Goal: Information Seeking & Learning: Learn about a topic

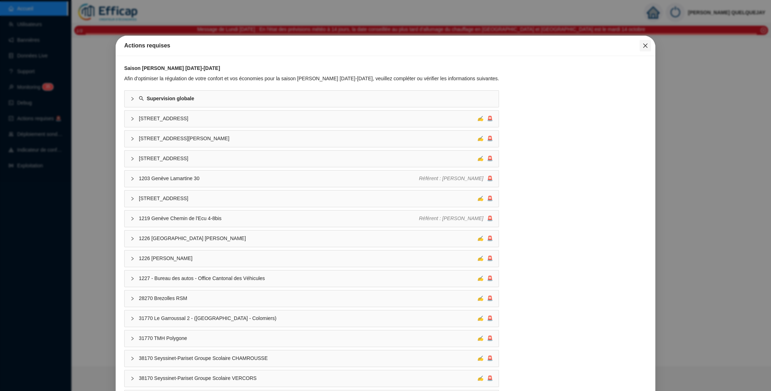
click at [643, 45] on icon "close" at bounding box center [646, 46] width 6 height 6
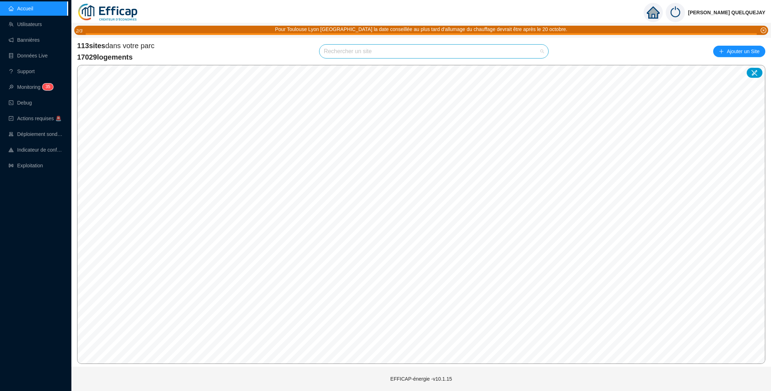
click at [379, 51] on input "search" at bounding box center [431, 52] width 214 height 14
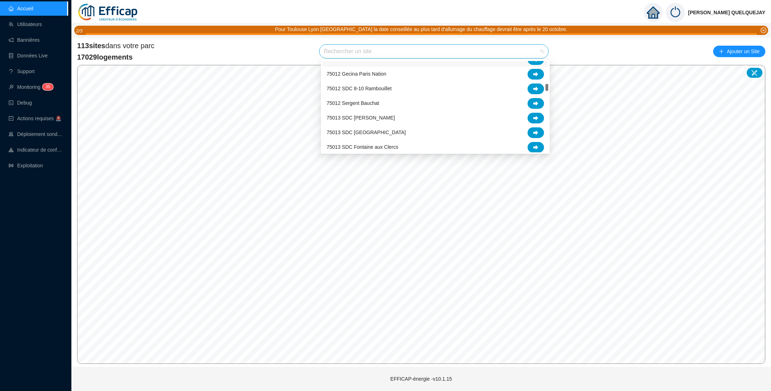
click at [365, 51] on input "search" at bounding box center [431, 52] width 214 height 14
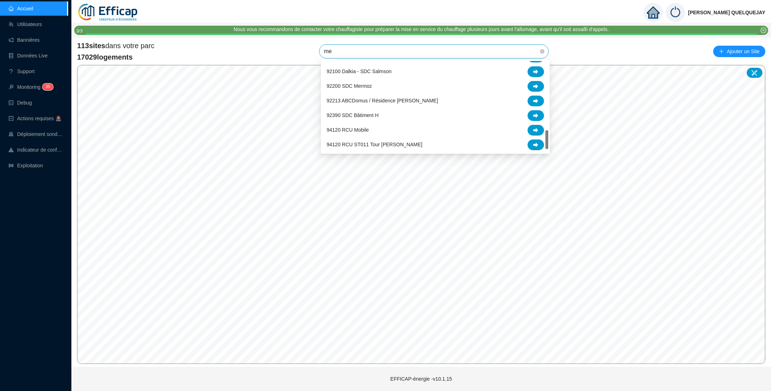
scroll to position [0, 0]
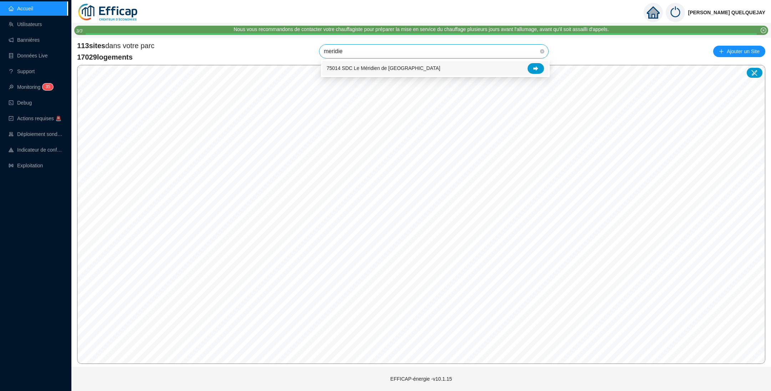
type input "meridien"
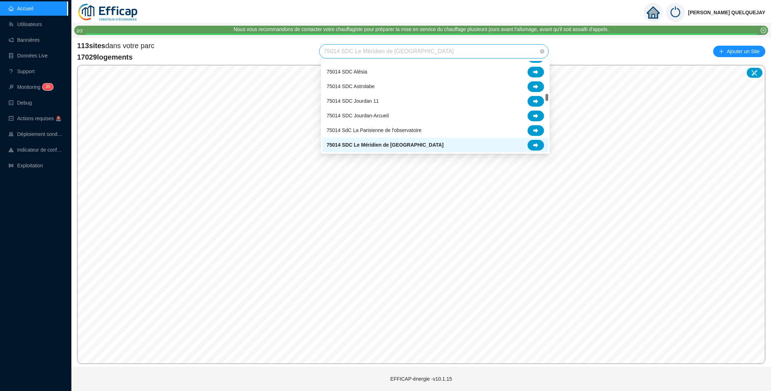
click at [426, 46] on span "75014 SDC Le Méridien de [GEOGRAPHIC_DATA]" at bounding box center [434, 52] width 220 height 14
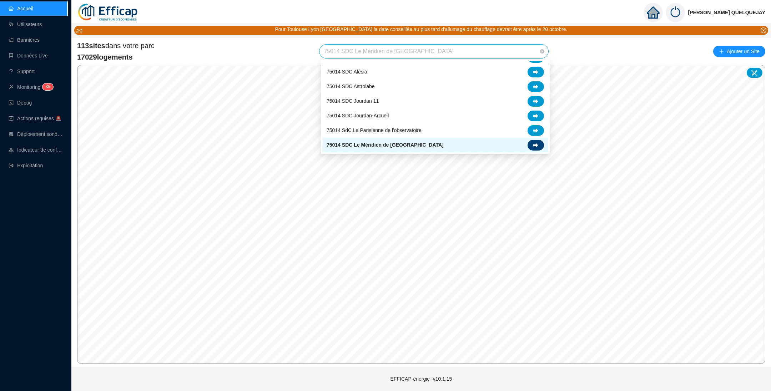
click at [539, 145] on div at bounding box center [536, 145] width 16 height 11
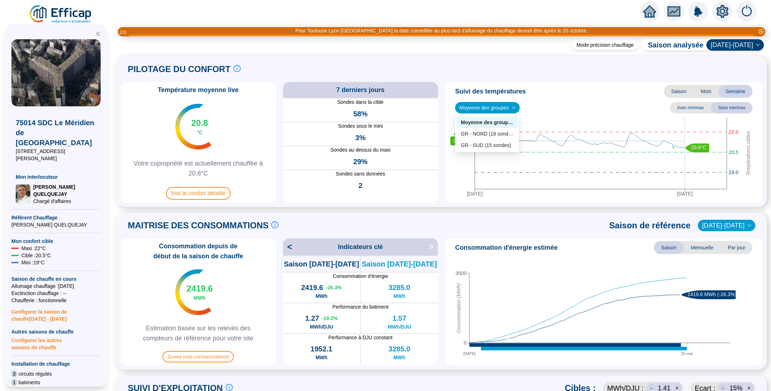
click at [488, 107] on span "Moyenne des groupes" at bounding box center [488, 107] width 56 height 11
click at [488, 134] on div "GR - NORD (16 sondes)" at bounding box center [487, 133] width 52 height 7
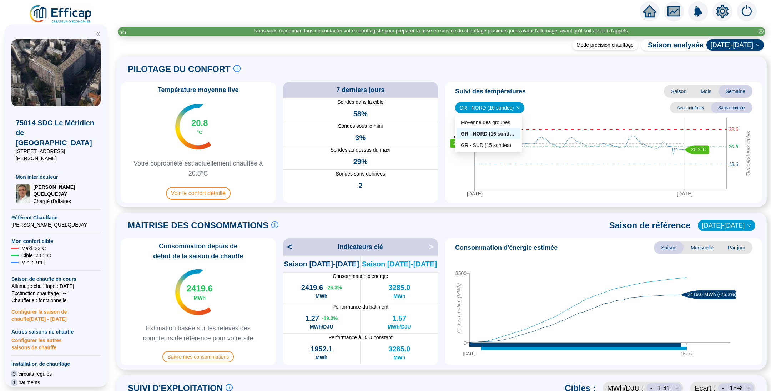
click at [485, 106] on span "GR - NORD (16 sondes)" at bounding box center [490, 107] width 61 height 11
click at [493, 144] on div "GR - SUD (15 sondes)" at bounding box center [488, 145] width 55 height 7
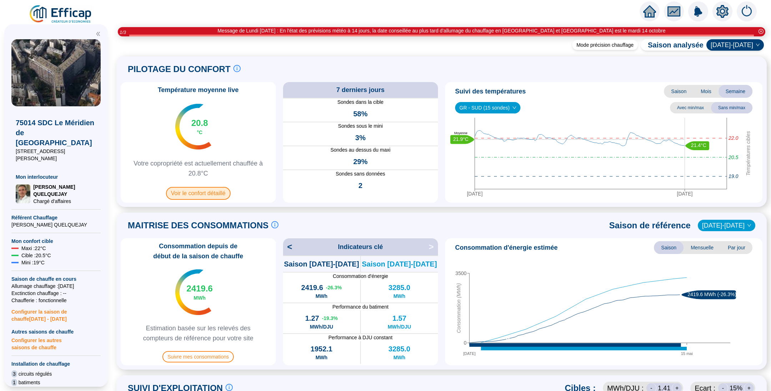
click at [200, 196] on span "Voir le confort détaillé" at bounding box center [198, 193] width 65 height 13
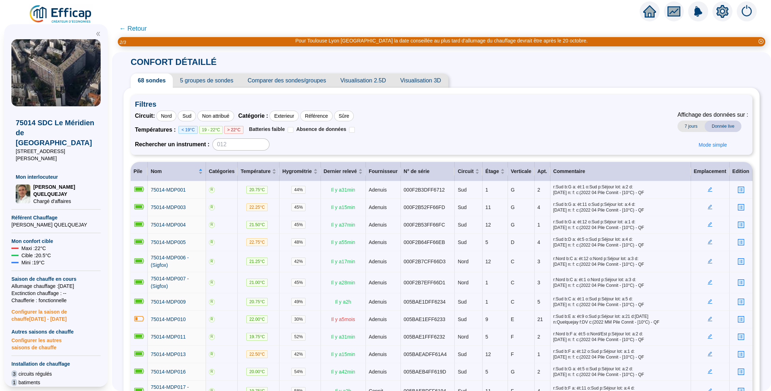
click at [311, 76] on span "Comparer des sondes/groupes" at bounding box center [287, 81] width 93 height 14
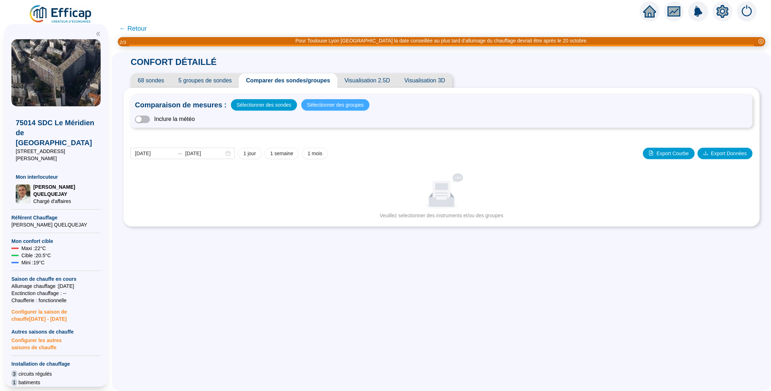
click at [322, 106] on span "Sélectionner des groupes" at bounding box center [335, 105] width 57 height 10
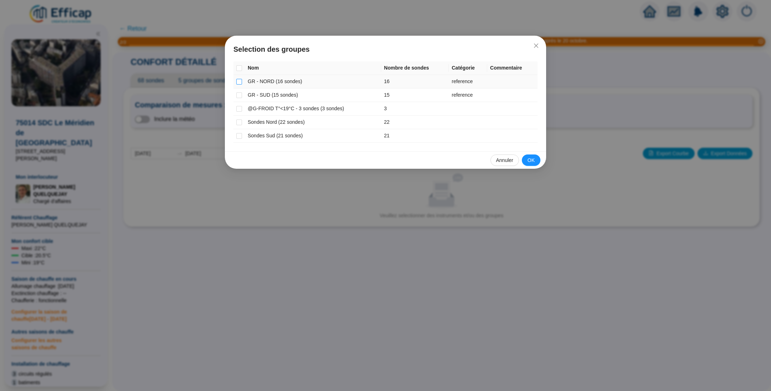
click at [238, 80] on input "checkbox" at bounding box center [239, 82] width 6 height 6
checkbox input "true"
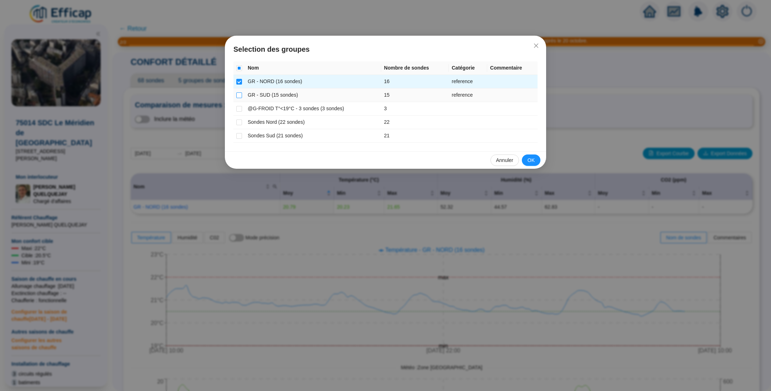
click at [241, 92] on input "checkbox" at bounding box center [239, 95] width 6 height 6
checkbox input "true"
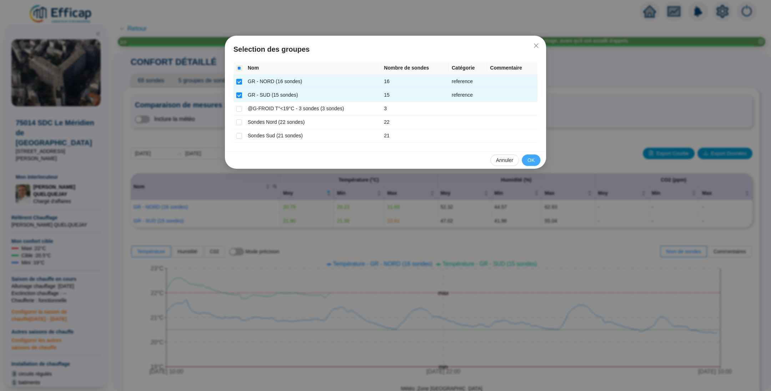
click at [530, 159] on span "OK" at bounding box center [531, 160] width 7 height 7
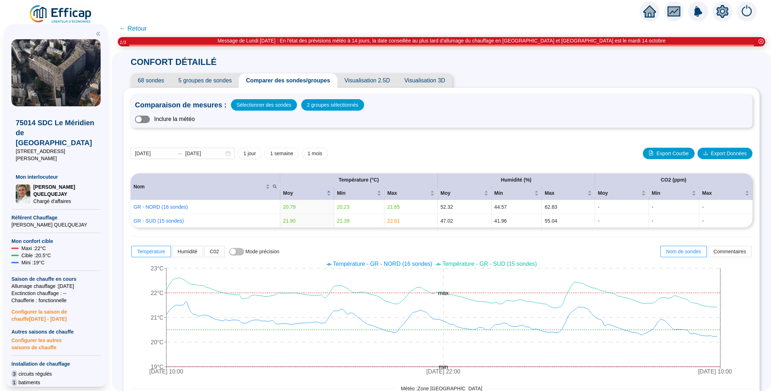
click at [150, 119] on button "button" at bounding box center [142, 119] width 15 height 7
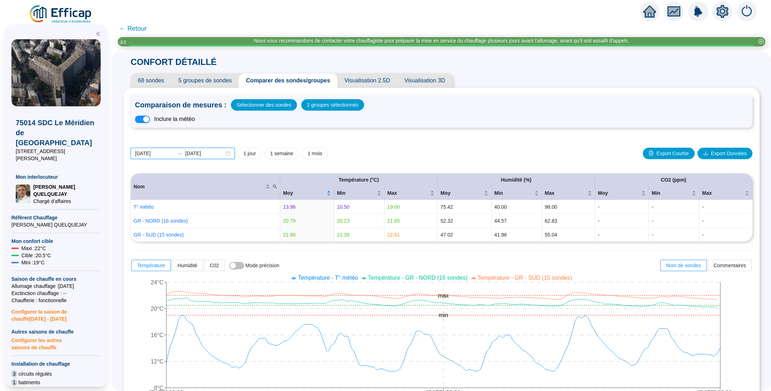
click at [174, 155] on input "[DATE]" at bounding box center [154, 153] width 39 height 7
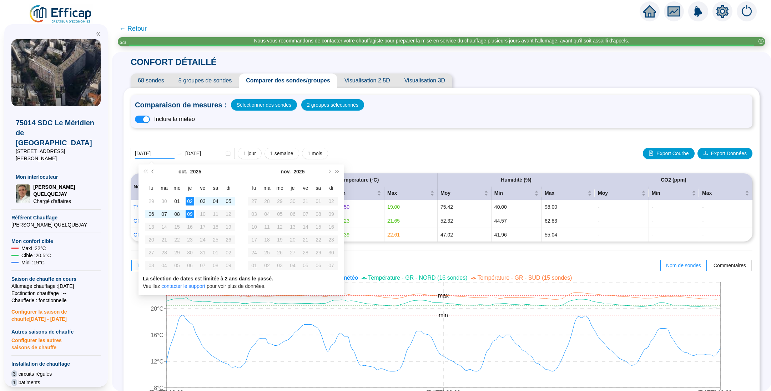
click at [154, 174] on button "Mois précédent (PageUp)" at bounding box center [153, 172] width 8 height 14
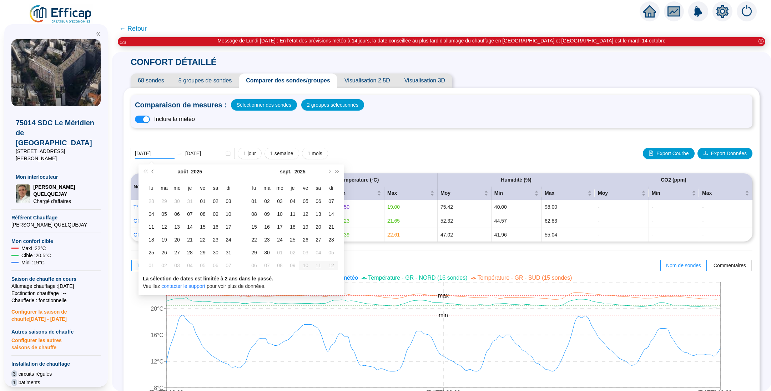
click at [154, 174] on button "Mois précédent (PageUp)" at bounding box center [153, 172] width 8 height 14
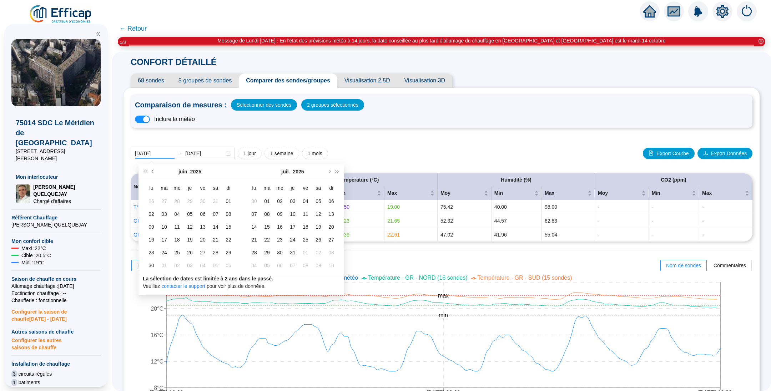
click at [154, 174] on button "Mois précédent (PageUp)" at bounding box center [153, 172] width 8 height 14
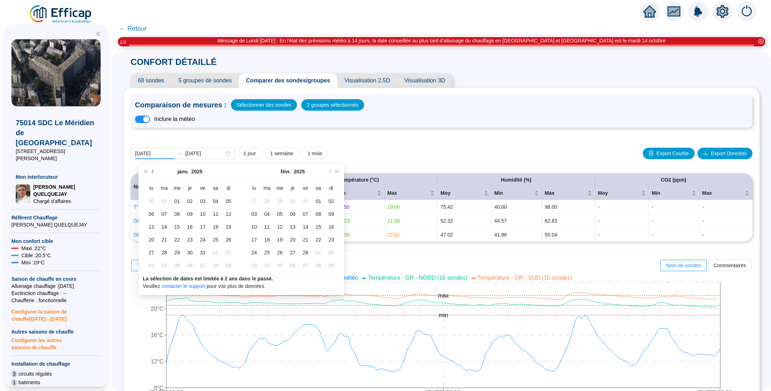
click at [154, 174] on button "Mois précédent (PageUp)" at bounding box center [153, 172] width 8 height 14
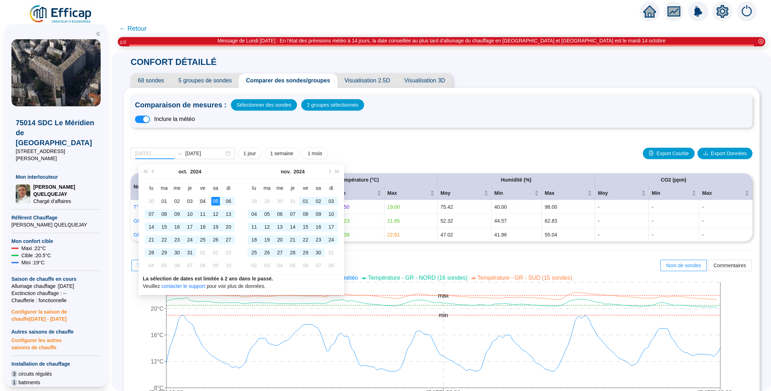
type input "2024-10-04"
click at [205, 202] on div "04" at bounding box center [203, 201] width 9 height 9
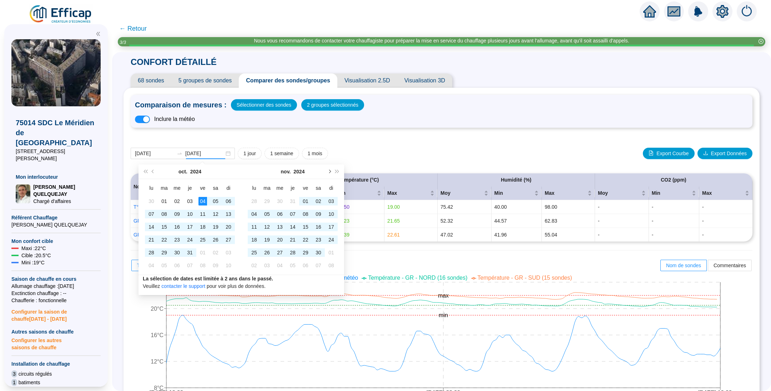
click at [331, 172] on button "Mois suivant (PageDown)" at bounding box center [329, 172] width 8 height 14
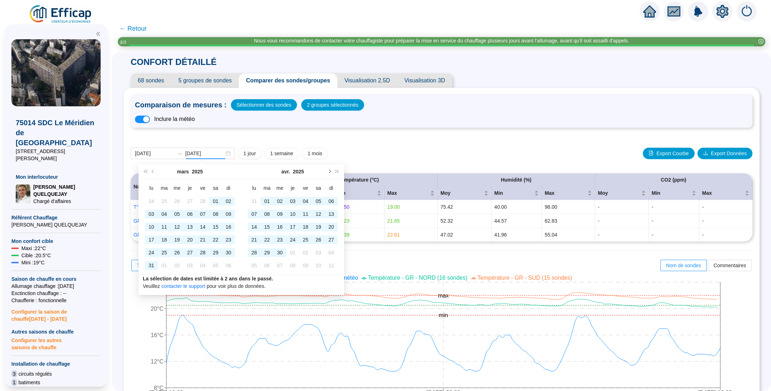
click at [331, 172] on button "Mois suivant (PageDown)" at bounding box center [329, 172] width 8 height 14
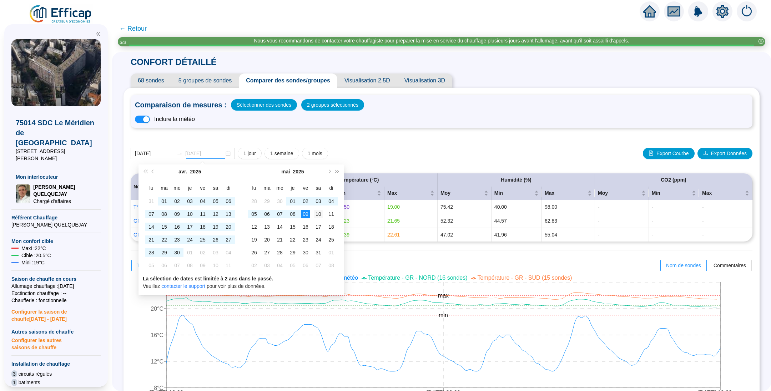
type input "2025-05-10"
click at [319, 217] on div "10" at bounding box center [318, 214] width 9 height 9
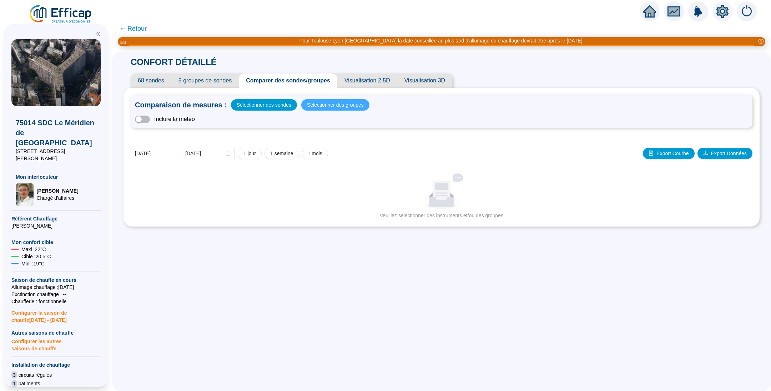
click at [344, 108] on span "Sélectionner des groupes" at bounding box center [335, 105] width 57 height 10
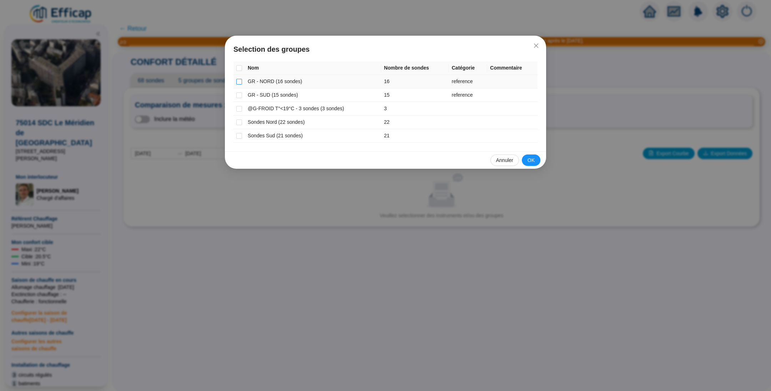
click at [240, 79] on input "checkbox" at bounding box center [239, 82] width 6 height 6
checkbox input "true"
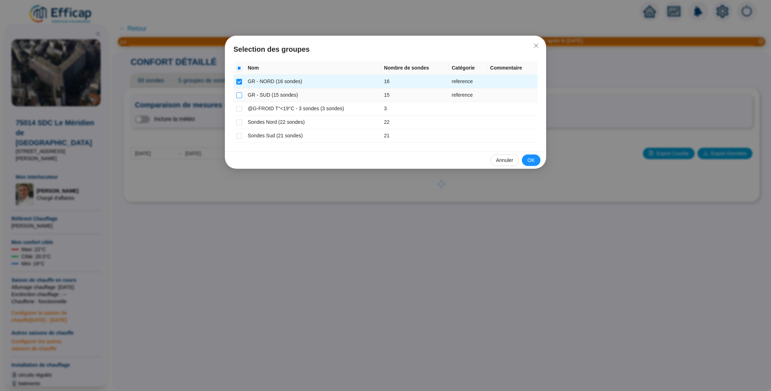
click at [240, 94] on input "checkbox" at bounding box center [239, 95] width 6 height 6
checkbox input "true"
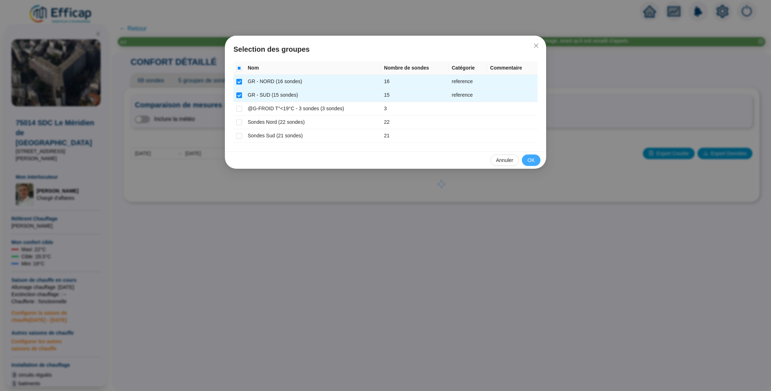
click at [535, 161] on span "OK" at bounding box center [531, 160] width 7 height 7
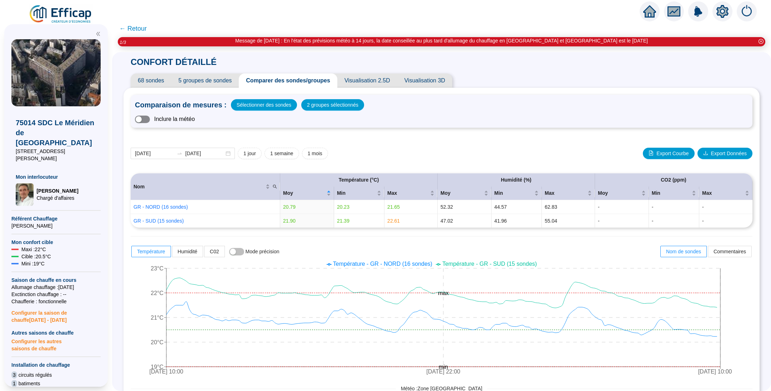
click at [150, 121] on span "button" at bounding box center [142, 119] width 15 height 7
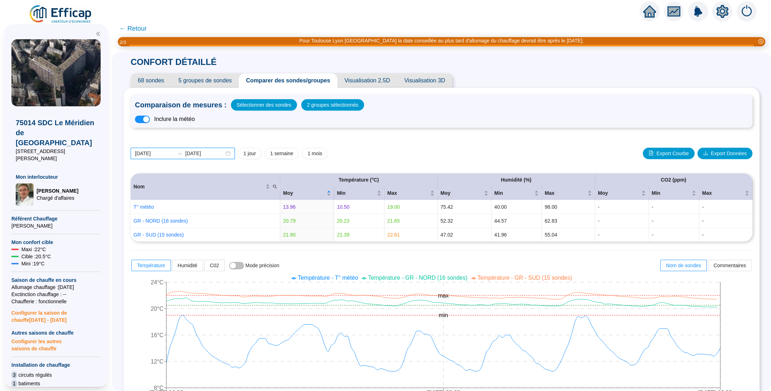
click at [171, 151] on input "[DATE]" at bounding box center [154, 153] width 39 height 7
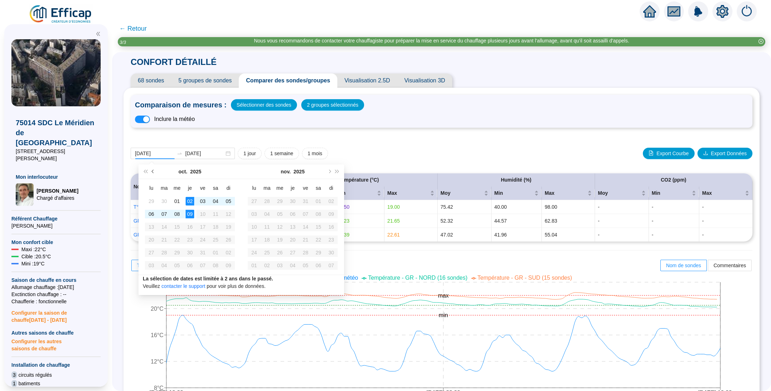
click at [152, 171] on span "Mois précédent (PageUp)" at bounding box center [154, 172] width 4 height 4
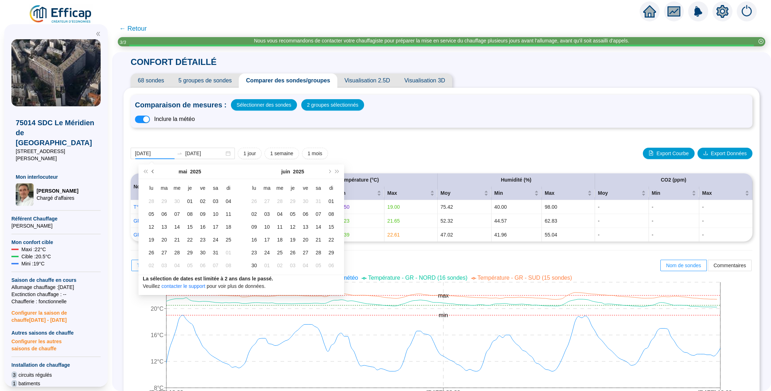
click at [152, 171] on span "Mois précédent (PageUp)" at bounding box center [154, 172] width 4 height 4
click at [133, 30] on span "← Retour" at bounding box center [132, 29] width 27 height 10
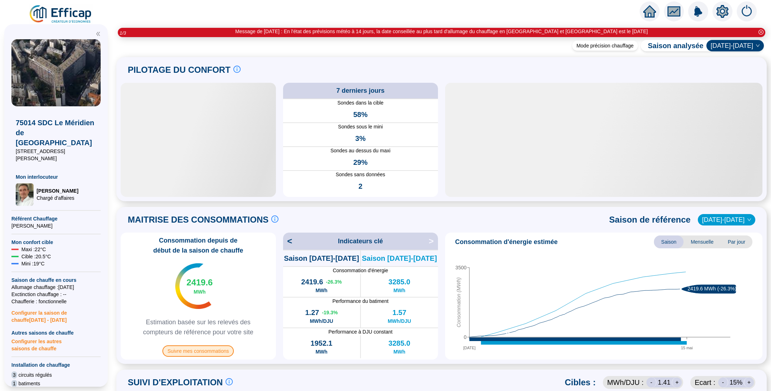
scroll to position [107, 0]
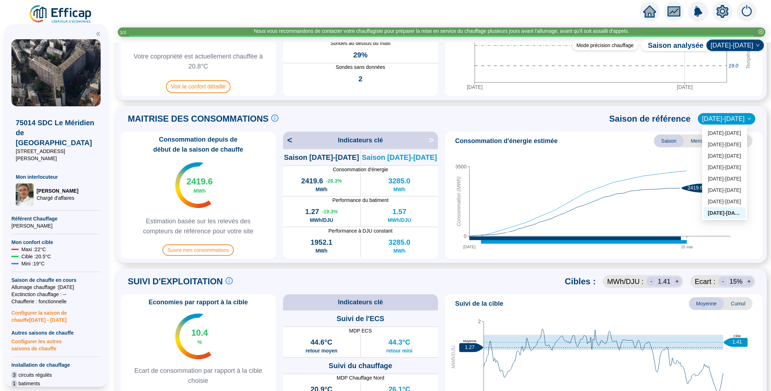
click at [713, 120] on span "[DATE]-[DATE]" at bounding box center [726, 119] width 49 height 11
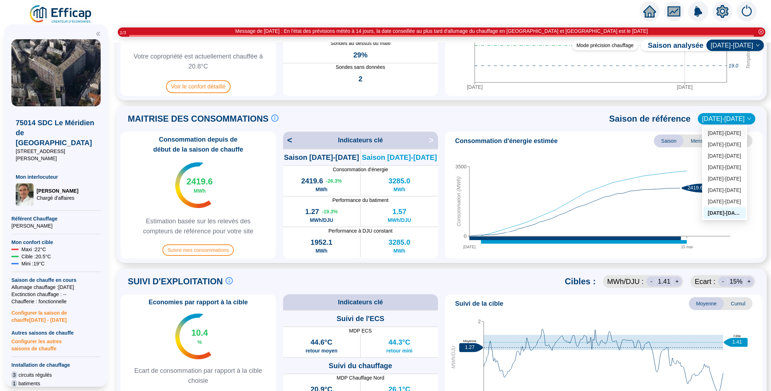
click at [719, 134] on div "[DATE]-[DATE]" at bounding box center [725, 133] width 34 height 7
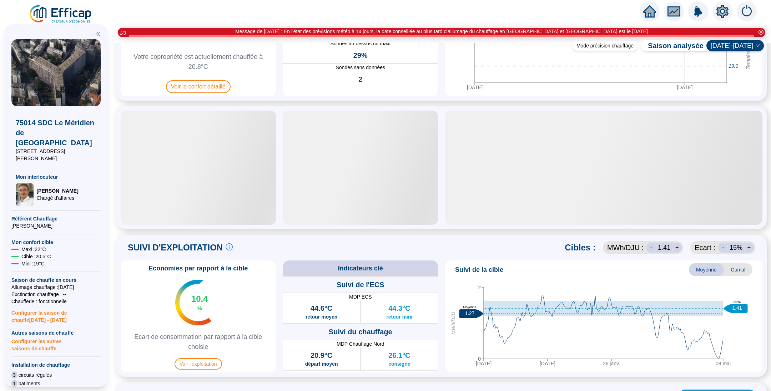
click at [725, 268] on span "Cumul" at bounding box center [738, 270] width 29 height 13
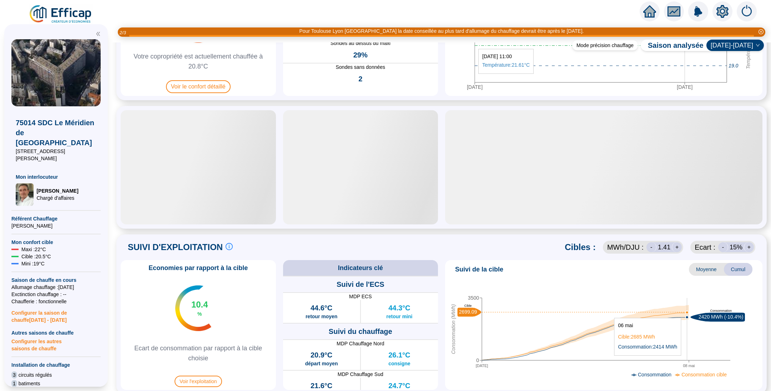
scroll to position [214, 0]
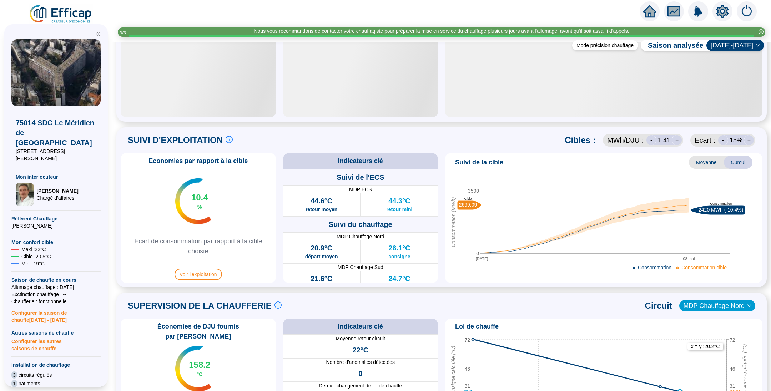
click at [648, 141] on div "-" at bounding box center [652, 140] width 10 height 10
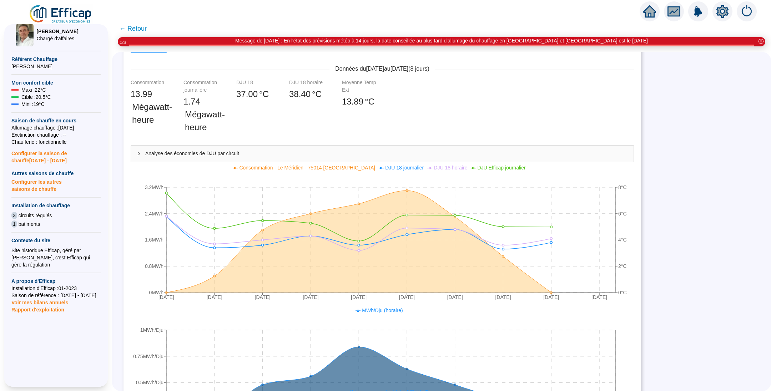
scroll to position [107, 0]
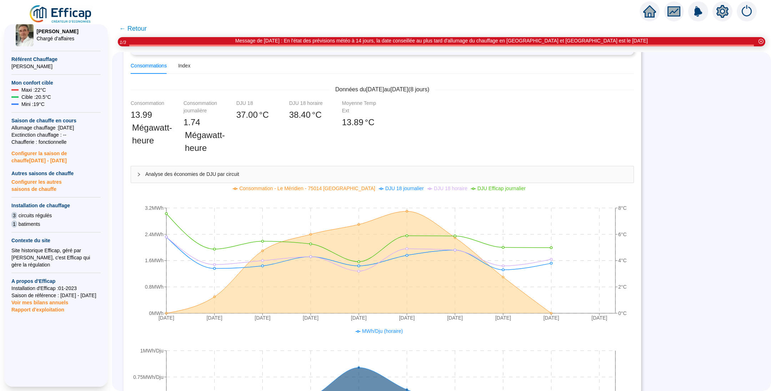
click at [194, 174] on span "Analyse des économies de DJU par circuit" at bounding box center [386, 174] width 483 height 7
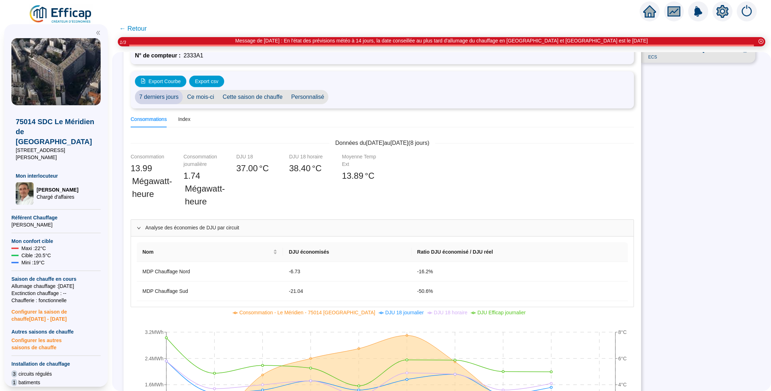
scroll to position [0, 0]
click at [144, 32] on span "← Retour" at bounding box center [132, 29] width 27 height 10
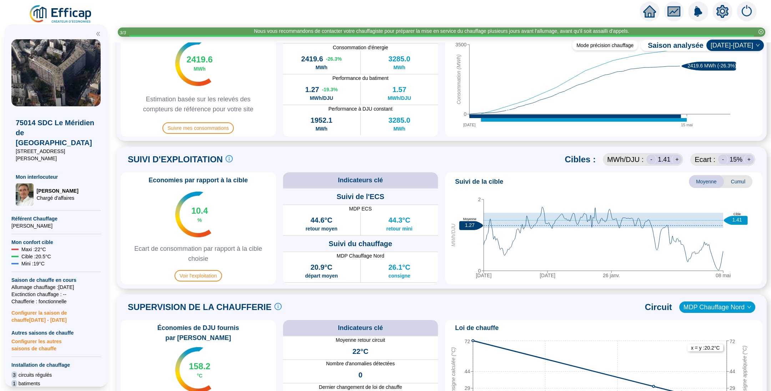
scroll to position [321, 0]
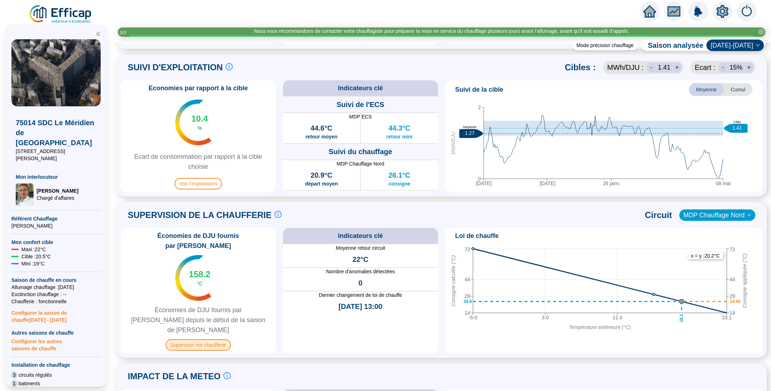
click at [206, 340] on span "Superviser ma chaufferie" at bounding box center [198, 345] width 65 height 11
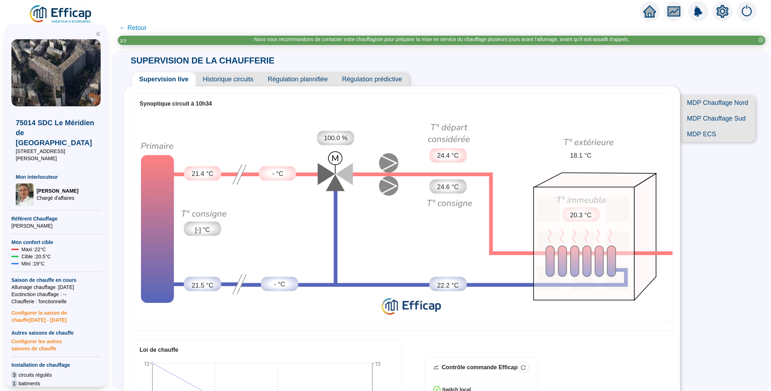
click at [708, 142] on span "MDP ECS" at bounding box center [717, 134] width 75 height 16
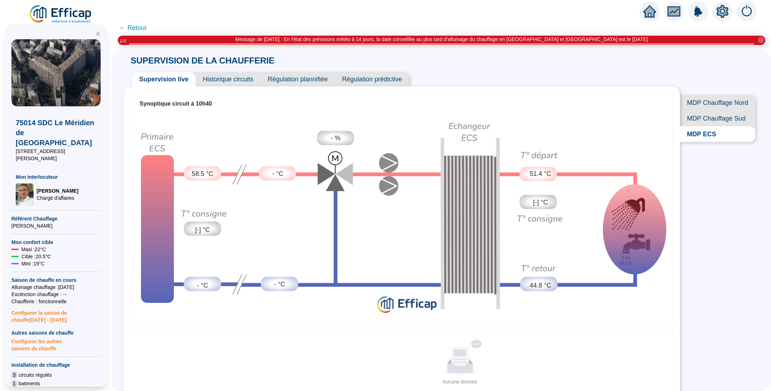
click at [230, 81] on span "Historique circuits" at bounding box center [228, 79] width 65 height 14
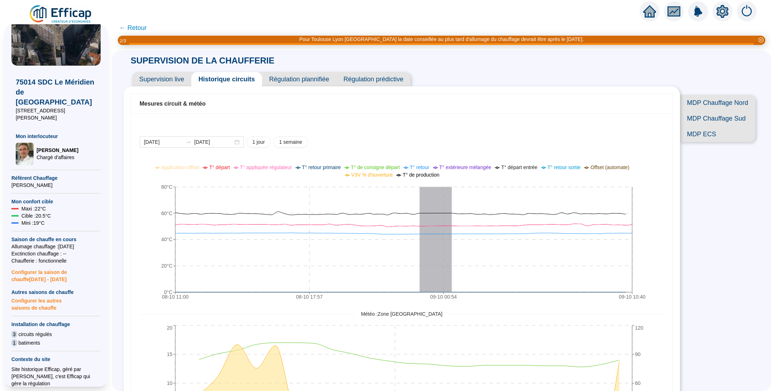
scroll to position [54, 0]
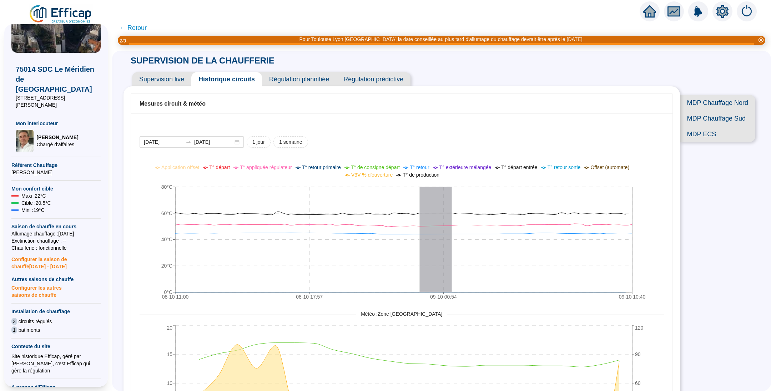
click at [166, 80] on span "Supervision live" at bounding box center [161, 79] width 59 height 14
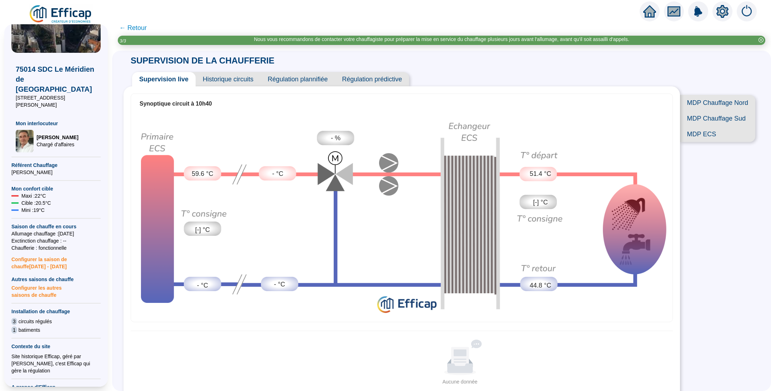
click at [706, 99] on span "MDP Chauffage Nord" at bounding box center [717, 103] width 75 height 16
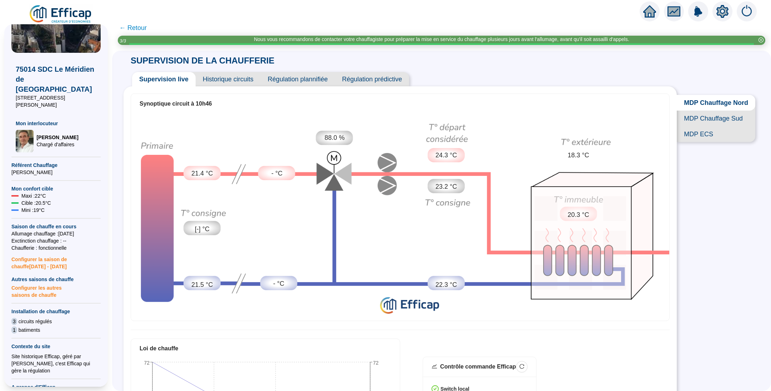
click at [233, 78] on span "Historique circuits" at bounding box center [228, 79] width 65 height 14
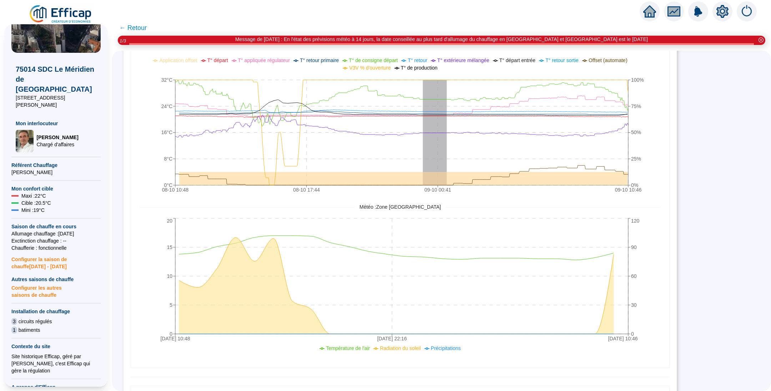
scroll to position [54, 0]
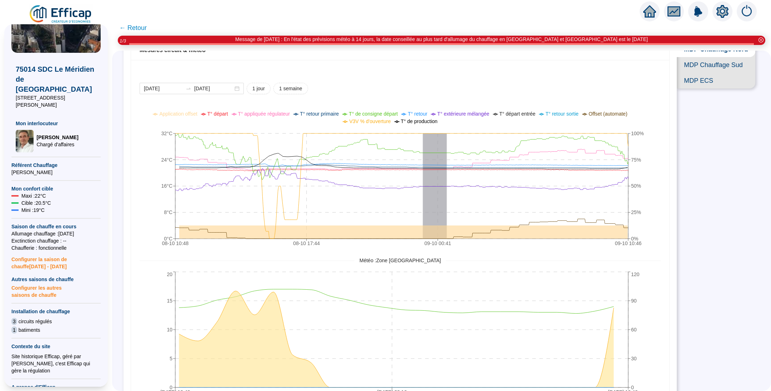
click at [143, 29] on span "← Retour" at bounding box center [132, 28] width 27 height 10
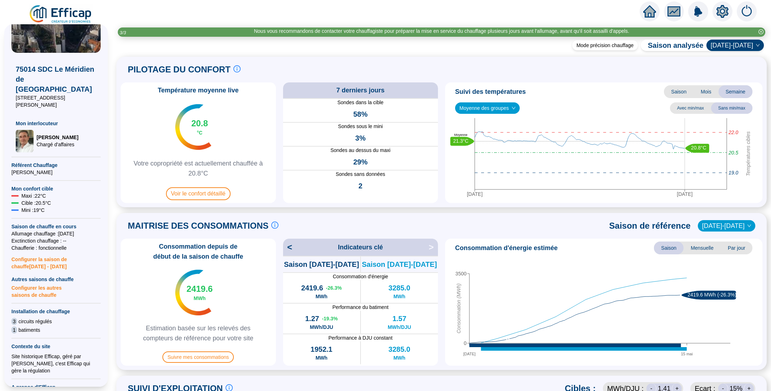
click at [60, 14] on img at bounding box center [61, 14] width 65 height 20
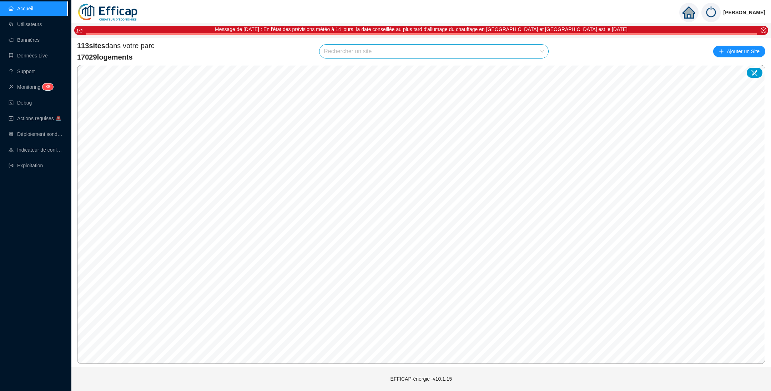
click at [492, 51] on input "search" at bounding box center [431, 52] width 214 height 14
type input "chevreuse"
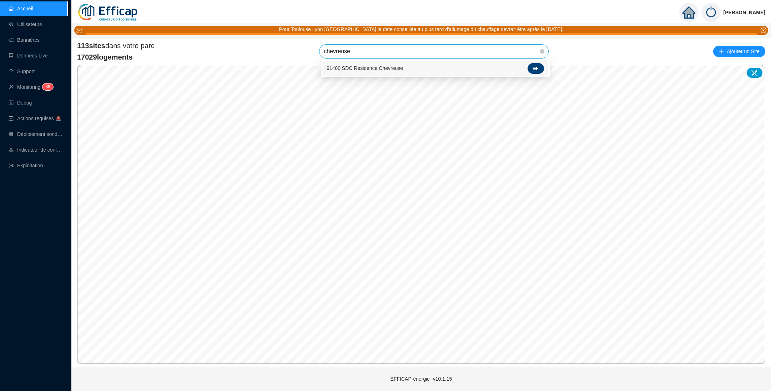
click at [533, 67] on icon at bounding box center [535, 68] width 5 height 5
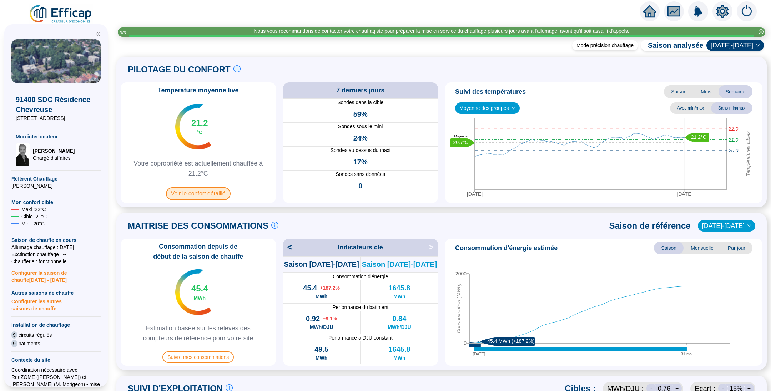
click at [196, 190] on span "Voir le confort détaillé" at bounding box center [198, 193] width 65 height 13
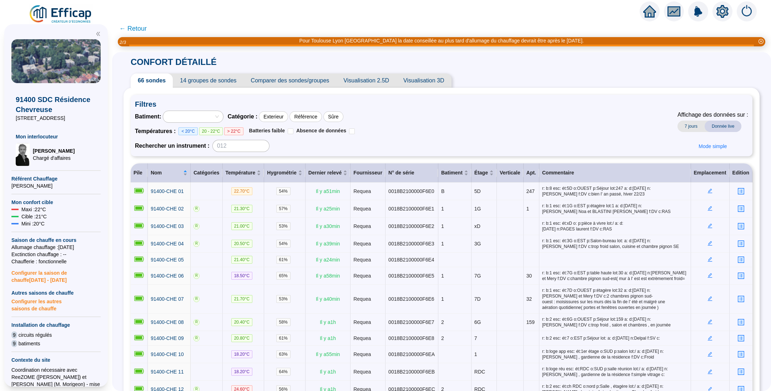
click at [290, 82] on span "Comparer des sondes/groupes" at bounding box center [290, 81] width 93 height 14
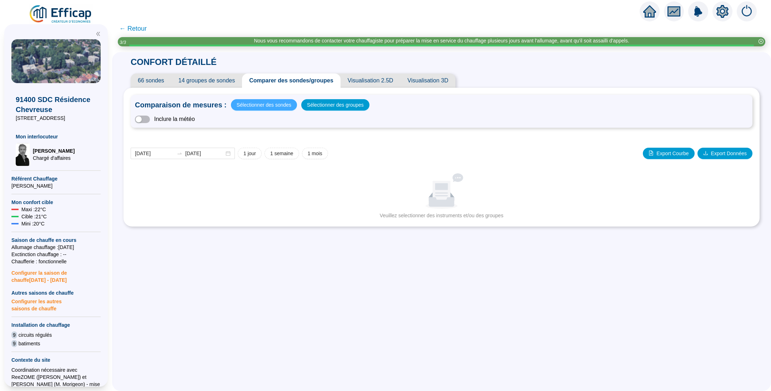
click at [291, 107] on span "Sélectionner des sondes" at bounding box center [264, 105] width 55 height 10
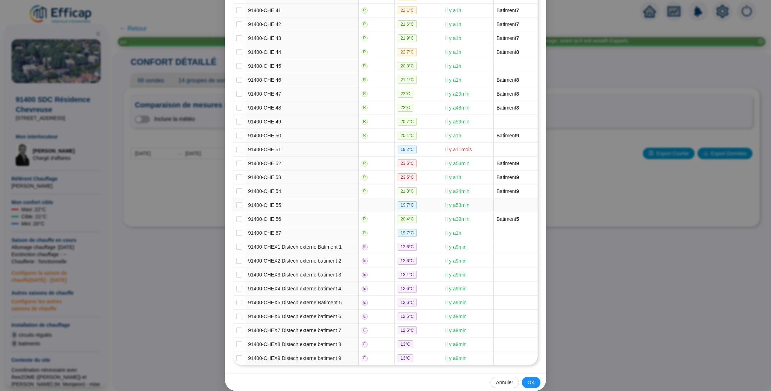
scroll to position [664, 0]
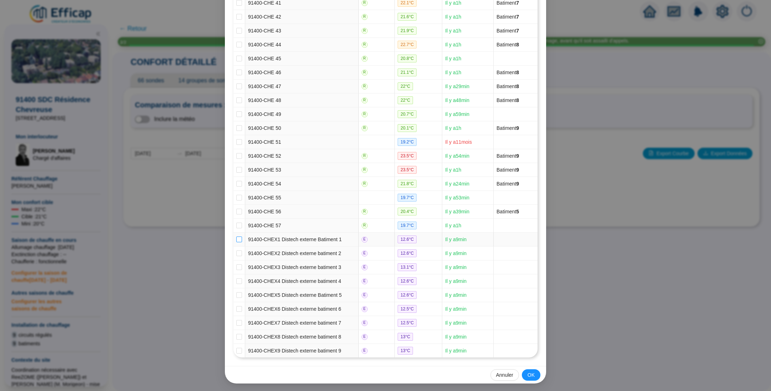
click at [236, 239] on input "checkbox" at bounding box center [239, 240] width 6 height 6
checkbox input "true"
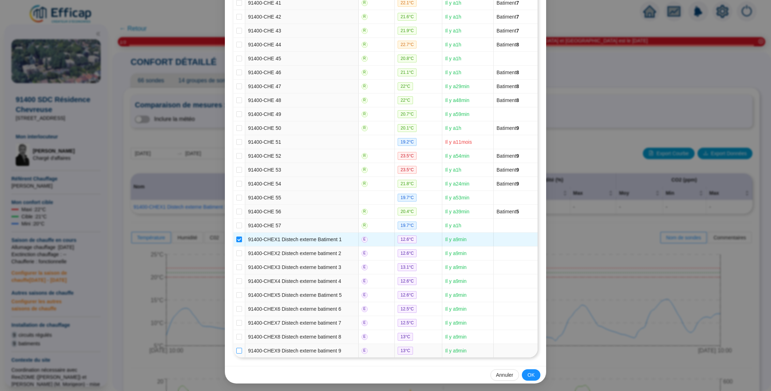
click at [236, 349] on input "checkbox" at bounding box center [239, 351] width 6 height 6
checkbox input "true"
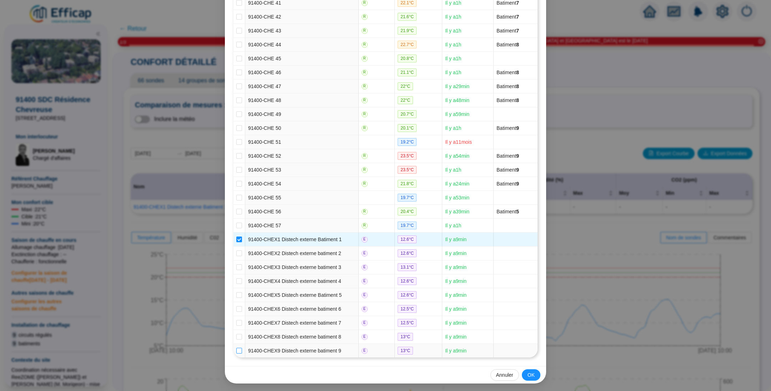
checkbox input "true"
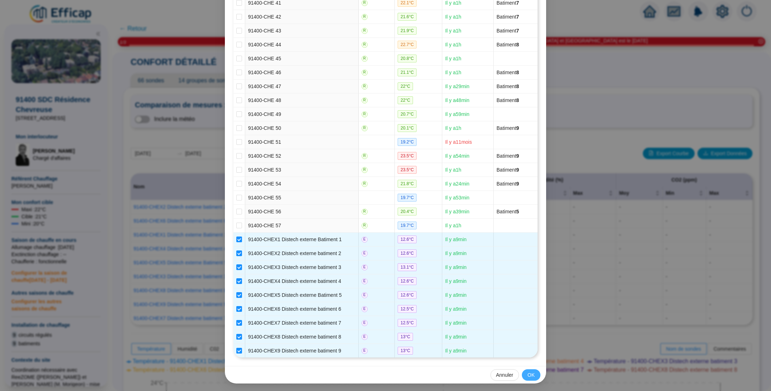
click at [528, 375] on span "OK" at bounding box center [531, 375] width 7 height 7
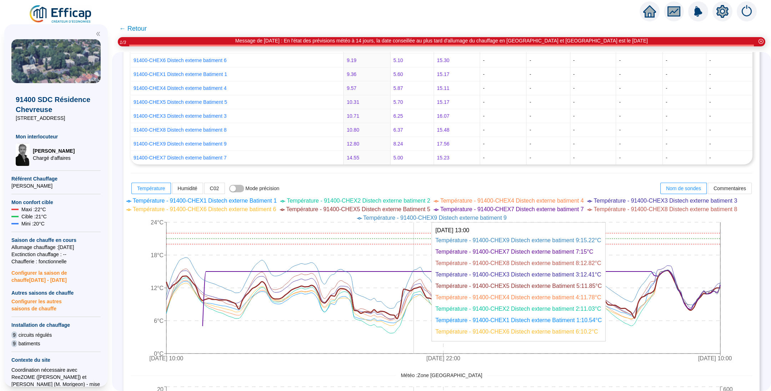
scroll to position [214, 0]
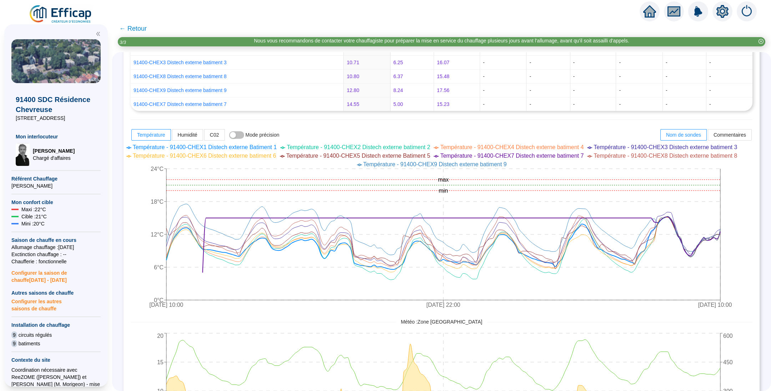
click at [139, 29] on span "← Retour" at bounding box center [132, 29] width 27 height 10
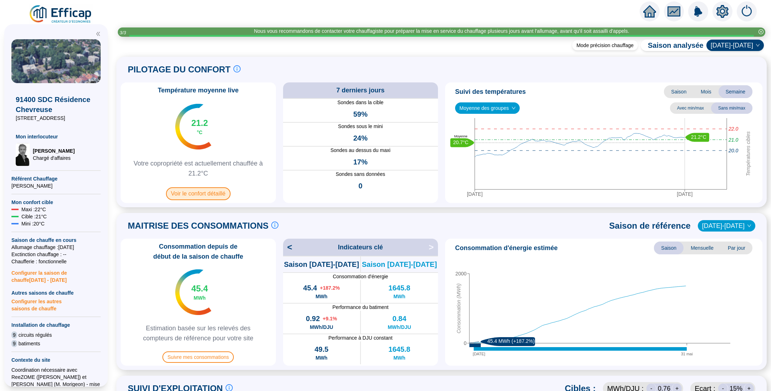
click at [211, 194] on span "Voir le confort détaillé" at bounding box center [198, 193] width 65 height 13
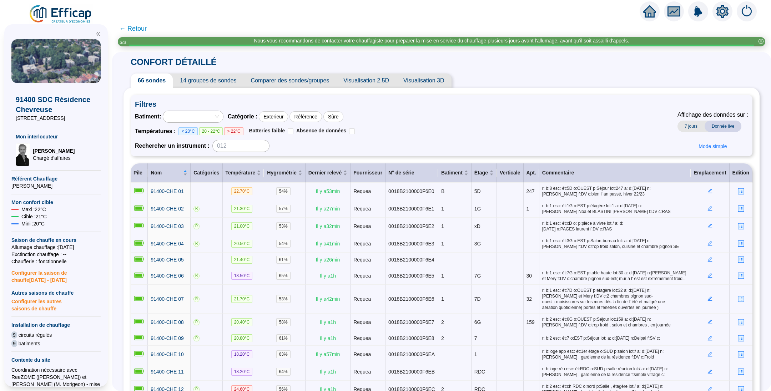
click at [281, 81] on span "Comparer des sondes/groupes" at bounding box center [290, 81] width 93 height 14
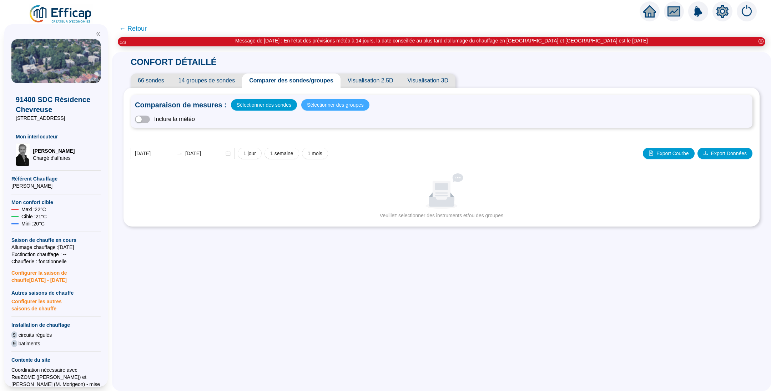
click at [326, 102] on span "Sélectionner des groupes" at bounding box center [335, 105] width 57 height 10
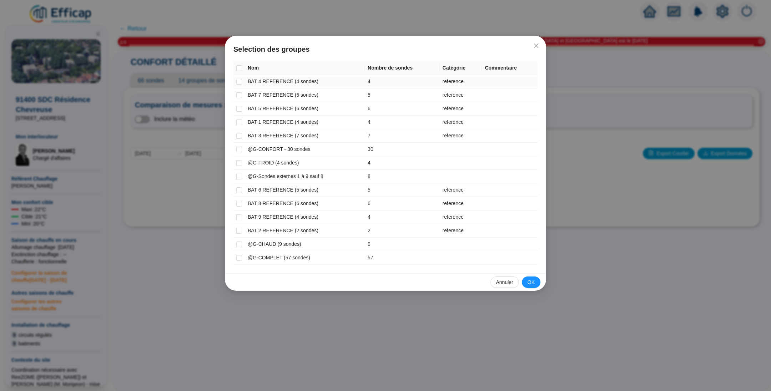
click at [242, 82] on td at bounding box center [239, 82] width 11 height 14
click at [237, 81] on input "checkbox" at bounding box center [239, 82] width 6 height 6
checkbox input "true"
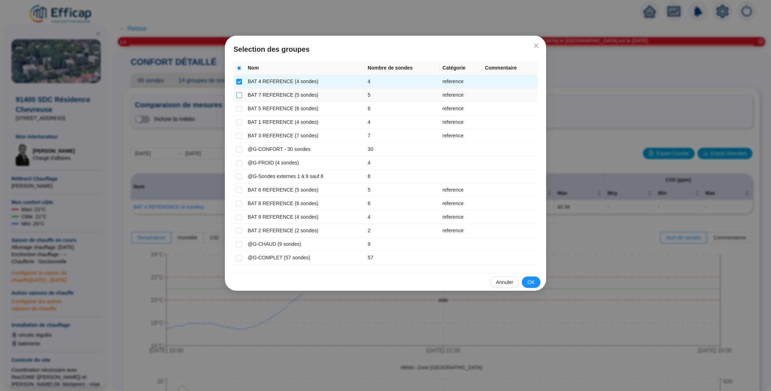
click at [238, 94] on input "checkbox" at bounding box center [239, 95] width 6 height 6
checkbox input "true"
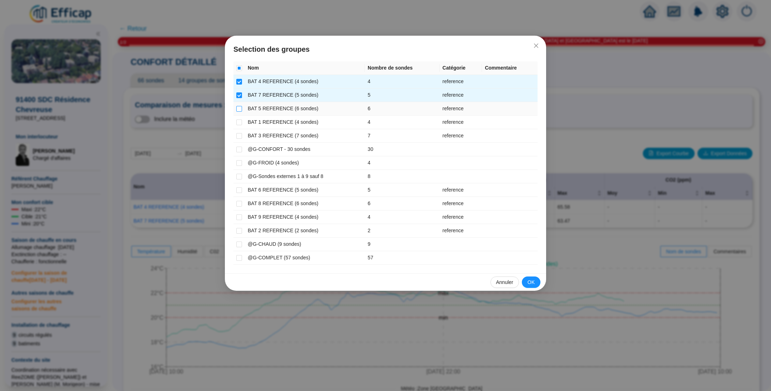
click at [239, 108] on input "checkbox" at bounding box center [239, 109] width 6 height 6
checkbox input "true"
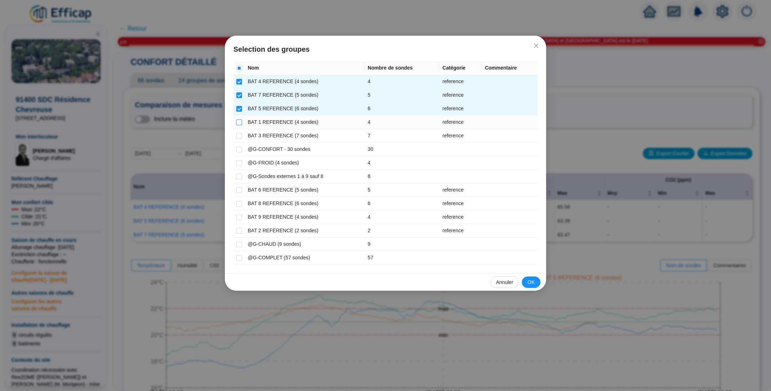
click at [237, 122] on input "checkbox" at bounding box center [239, 123] width 6 height 6
checkbox input "true"
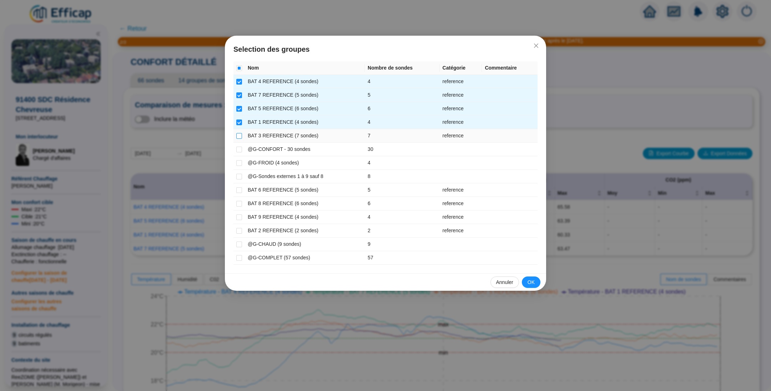
click at [242, 134] on input "checkbox" at bounding box center [239, 136] width 6 height 6
checkbox input "true"
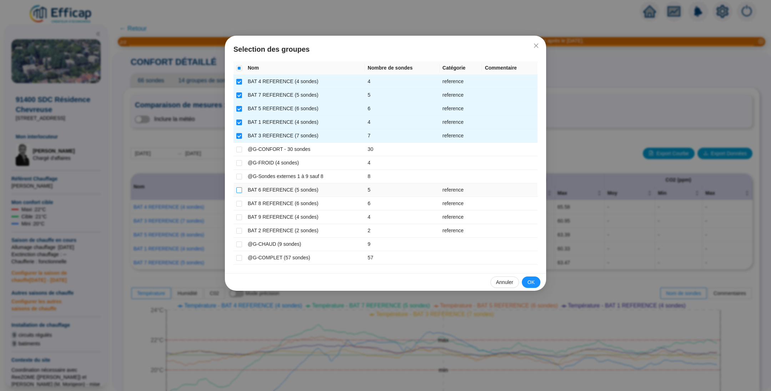
click at [239, 188] on input "checkbox" at bounding box center [239, 190] width 6 height 6
checkbox input "true"
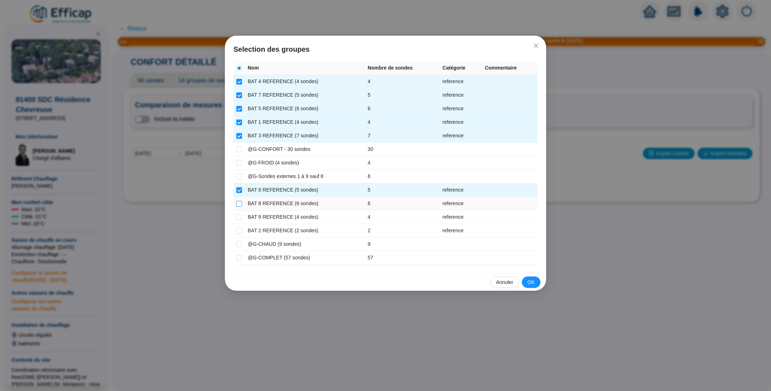
click at [239, 204] on input "checkbox" at bounding box center [239, 204] width 6 height 6
checkbox input "true"
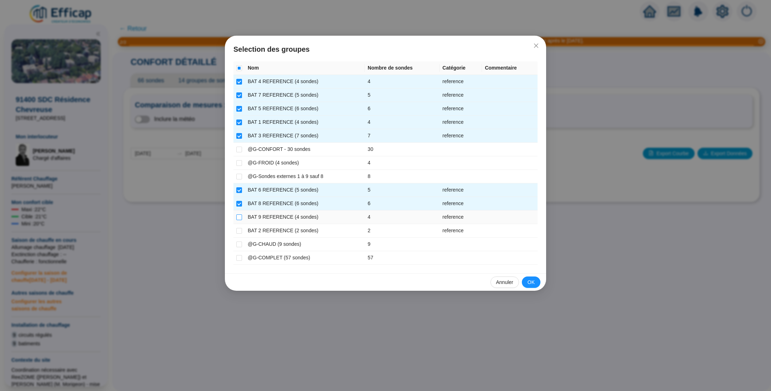
click at [240, 218] on input "checkbox" at bounding box center [239, 218] width 6 height 6
checkbox input "true"
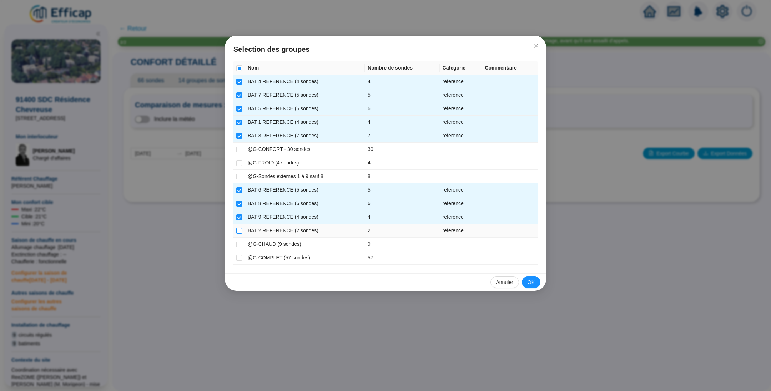
click at [241, 228] on input "checkbox" at bounding box center [239, 231] width 6 height 6
checkbox input "true"
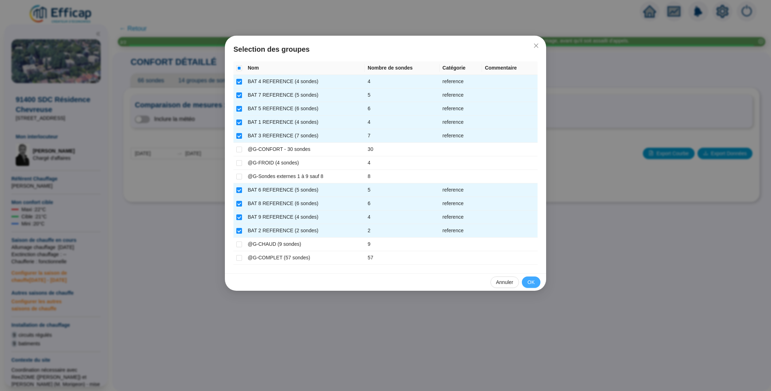
click at [537, 280] on button "OK" at bounding box center [531, 282] width 19 height 11
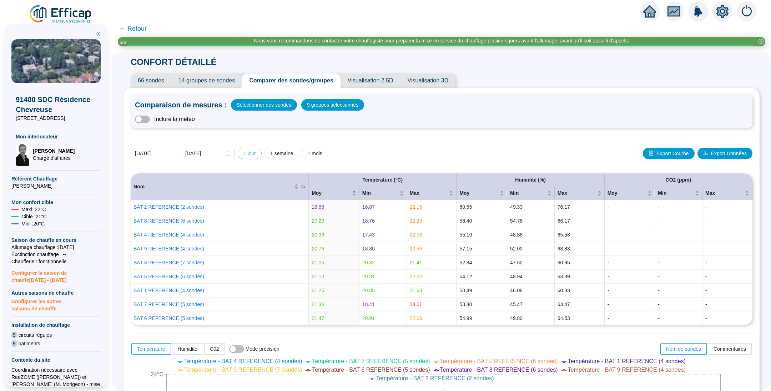
click at [256, 152] on span "1 jour" at bounding box center [250, 153] width 12 height 7
click at [150, 117] on span "button" at bounding box center [142, 119] width 15 height 7
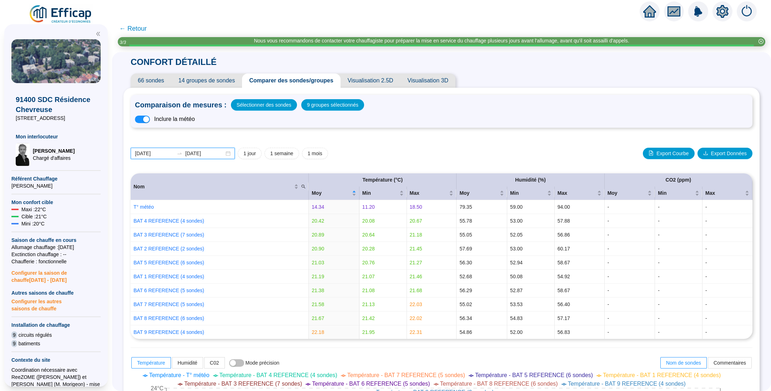
click at [170, 155] on input "2025-10-08" at bounding box center [154, 153] width 39 height 7
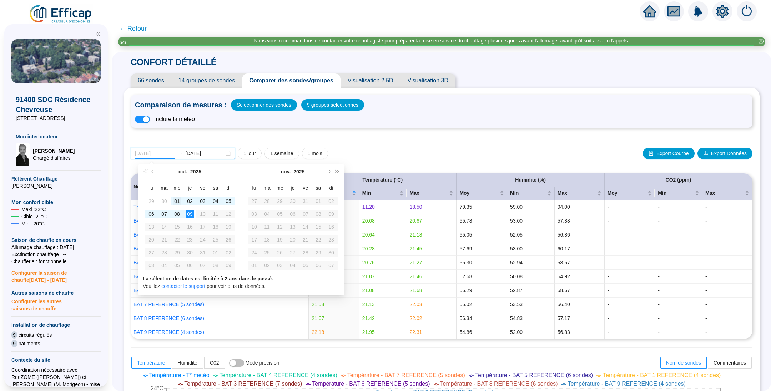
type input "[DATE]"
click at [175, 202] on div "01" at bounding box center [177, 201] width 9 height 9
type input "[DATE]"
click at [187, 214] on div "09" at bounding box center [190, 214] width 9 height 9
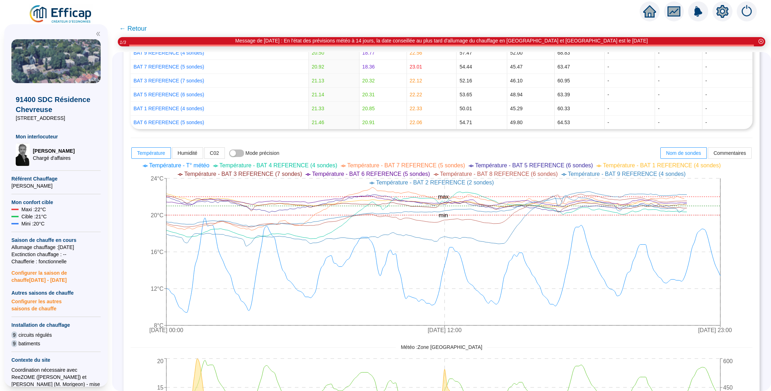
scroll to position [214, 0]
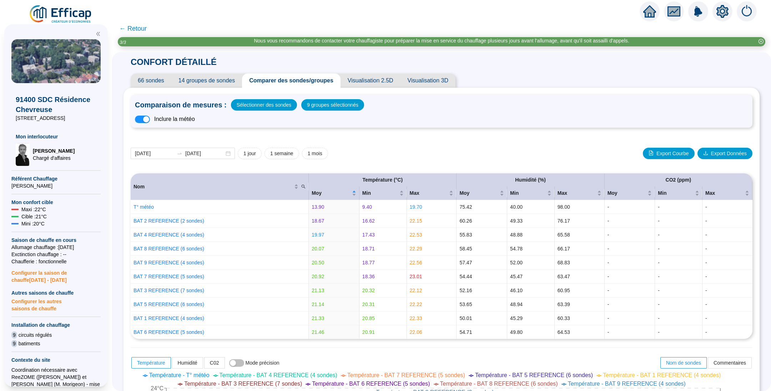
scroll to position [214, 0]
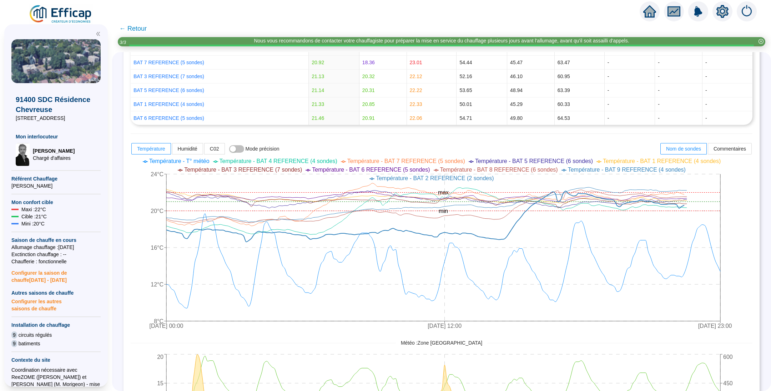
click at [54, 13] on img at bounding box center [61, 14] width 65 height 20
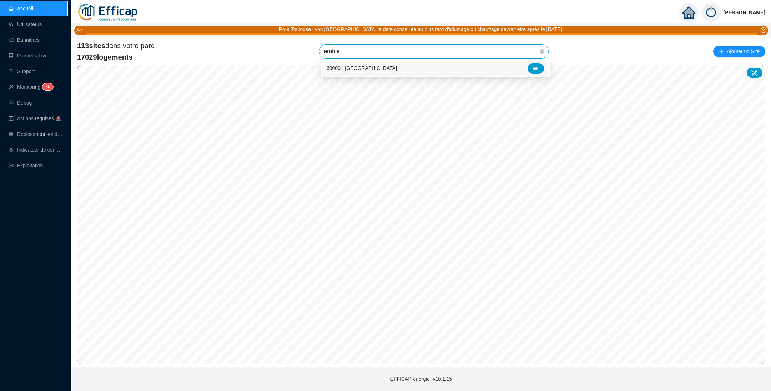
type input "erables"
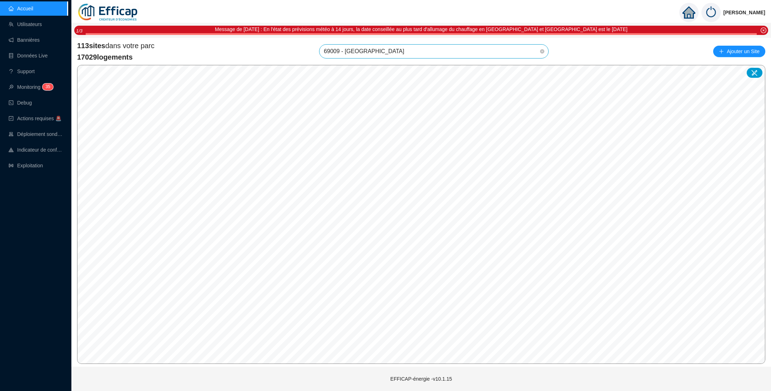
click at [487, 50] on span "69009 - Les Erables Nord" at bounding box center [434, 52] width 220 height 14
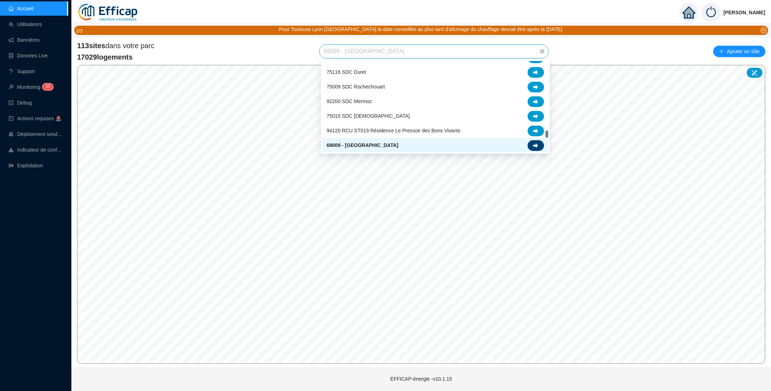
click at [537, 144] on icon at bounding box center [535, 145] width 5 height 5
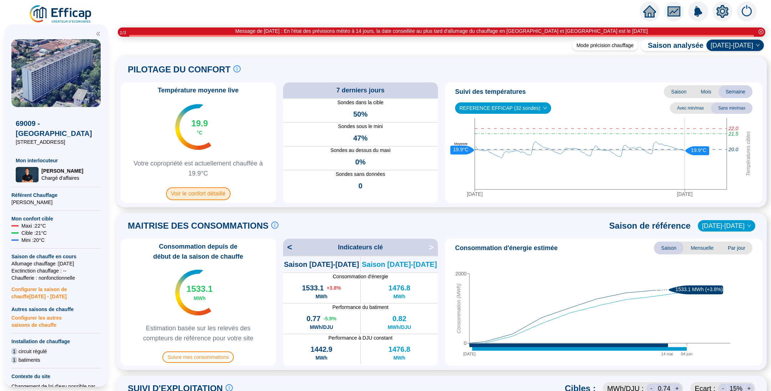
click at [191, 190] on span "Voir le confort détaillé" at bounding box center [198, 193] width 65 height 13
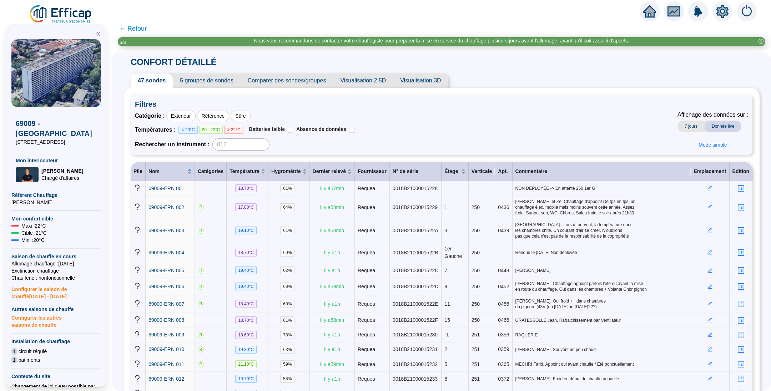
click at [363, 80] on span "Visualisation 2.5D" at bounding box center [363, 81] width 60 height 14
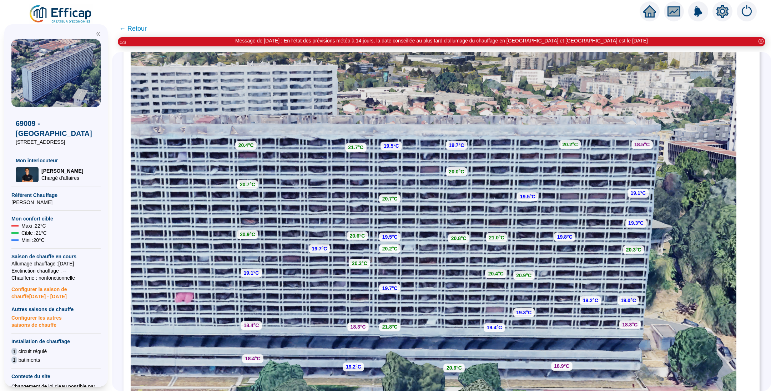
scroll to position [107, 0]
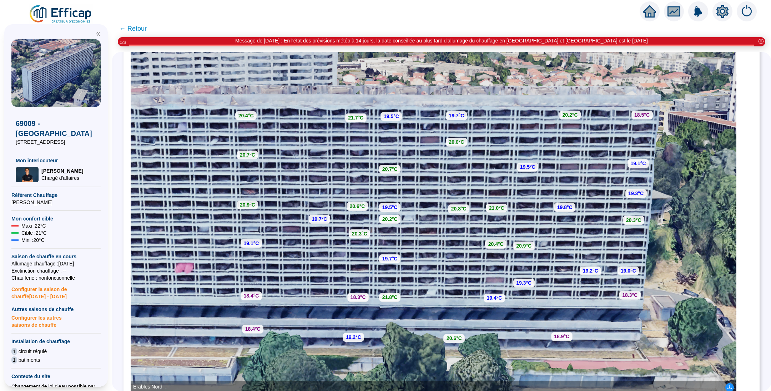
click at [136, 27] on span "← Retour" at bounding box center [132, 29] width 27 height 10
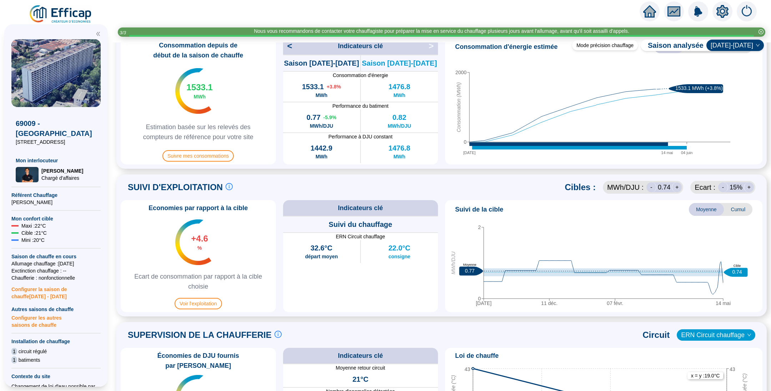
scroll to position [214, 0]
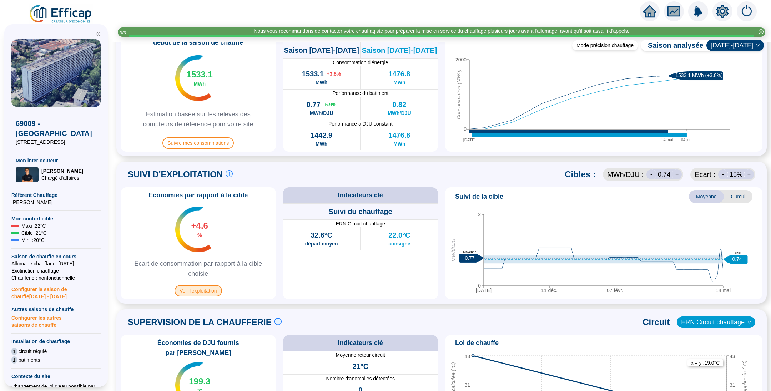
click at [209, 294] on span "Voir l'exploitation" at bounding box center [198, 290] width 47 height 11
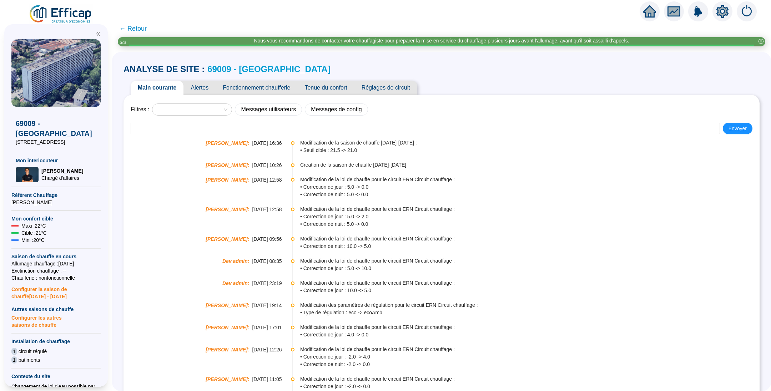
click at [201, 89] on span "Alertes" at bounding box center [200, 88] width 32 height 14
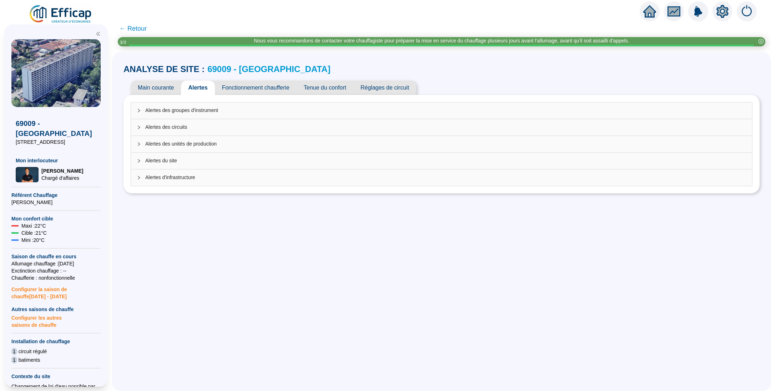
click at [181, 108] on span "Alertes des groupes d'instrument" at bounding box center [445, 110] width 601 height 7
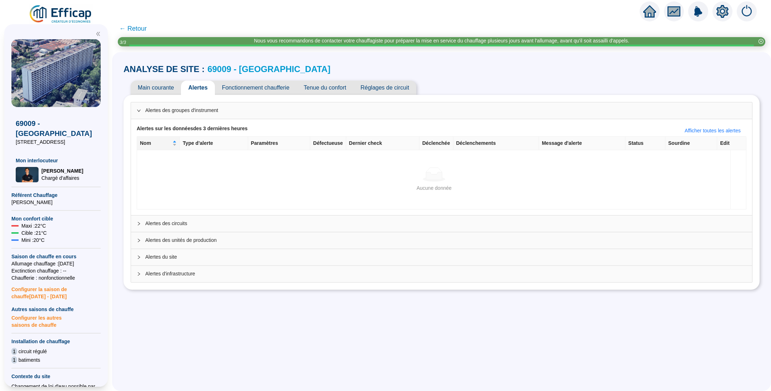
click at [181, 108] on span "Alertes des groupes d'instrument" at bounding box center [445, 110] width 601 height 7
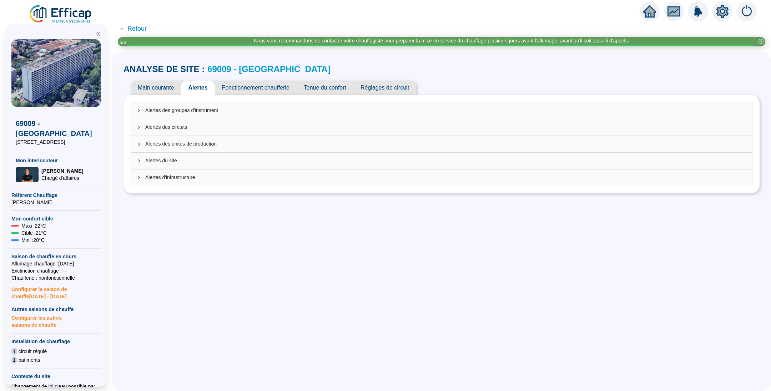
click at [162, 128] on span "Alertes des circuits" at bounding box center [445, 127] width 601 height 7
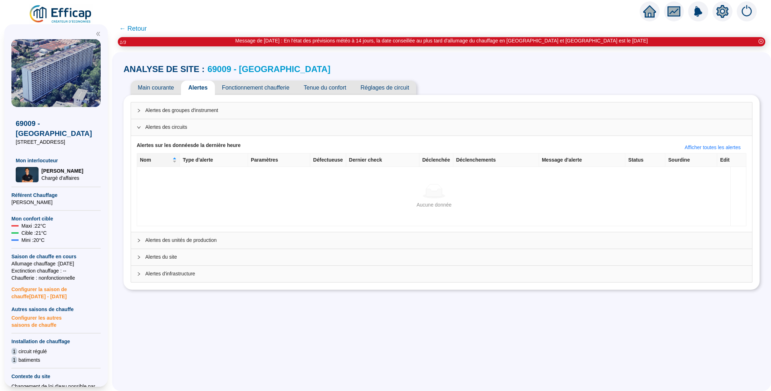
click at [162, 128] on span "Alertes des circuits" at bounding box center [445, 127] width 601 height 7
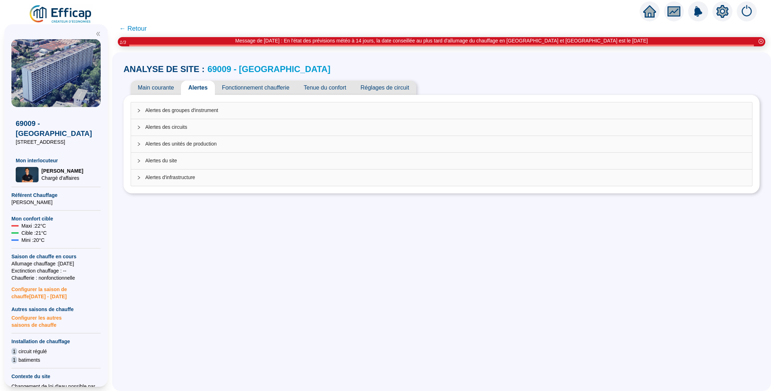
click at [145, 143] on div at bounding box center [141, 144] width 9 height 8
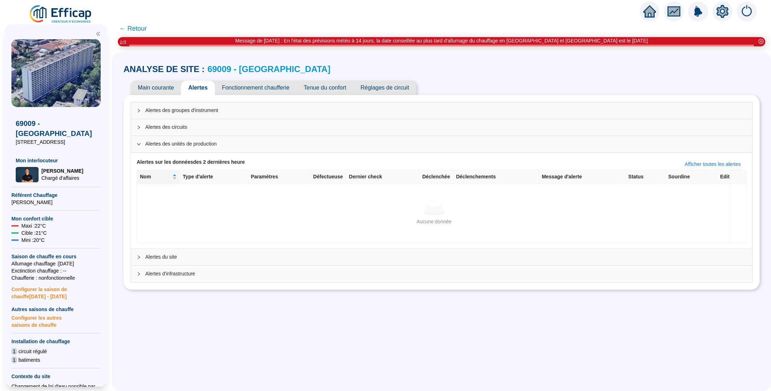
click at [145, 143] on div at bounding box center [141, 144] width 9 height 8
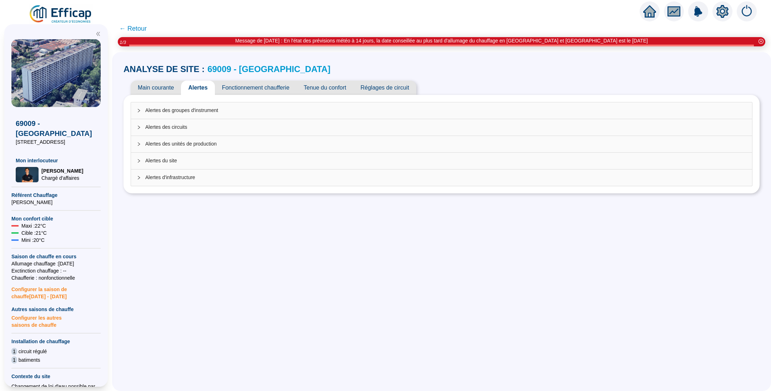
click at [337, 87] on span "Tenue du confort" at bounding box center [325, 88] width 57 height 14
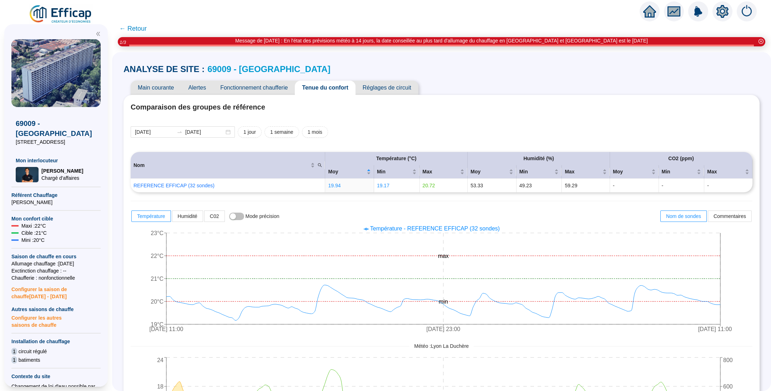
click at [242, 85] on span "Fonctionnement chaufferie" at bounding box center [254, 88] width 82 height 14
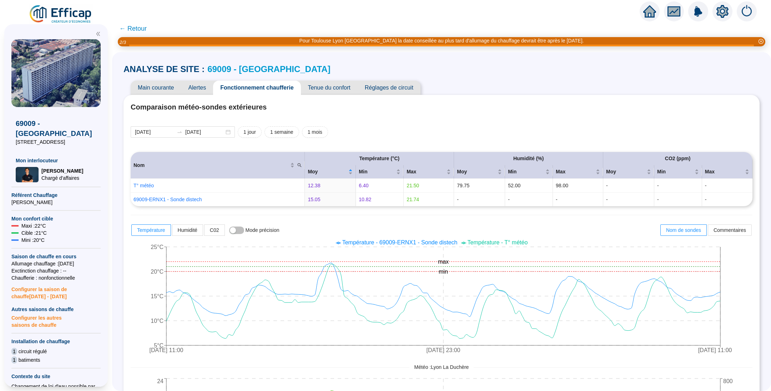
click at [342, 91] on span "Tenue du confort" at bounding box center [329, 88] width 57 height 14
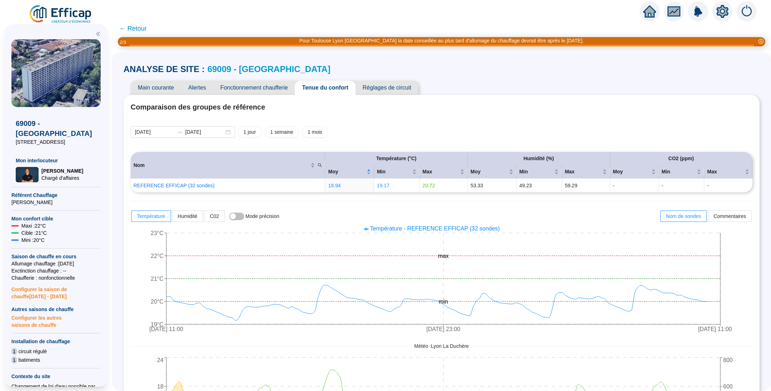
click at [389, 86] on span "Réglages de circuit" at bounding box center [387, 88] width 63 height 14
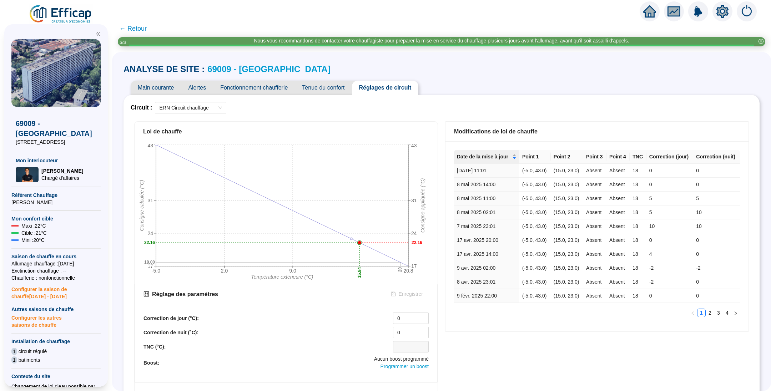
click at [137, 28] on span "← Retour" at bounding box center [132, 29] width 27 height 10
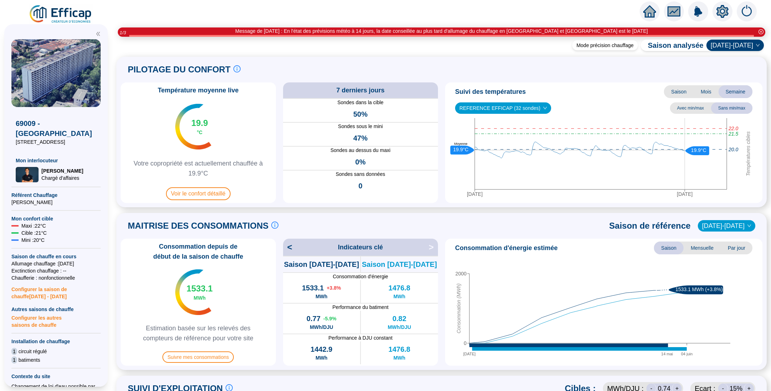
click at [44, 20] on div "69009 - Les Erables Nord 250-255 rue des érables Mon interlocuteur Hugo CORBILL…" at bounding box center [56, 205] width 112 height 371
click at [39, 15] on img at bounding box center [61, 14] width 65 height 20
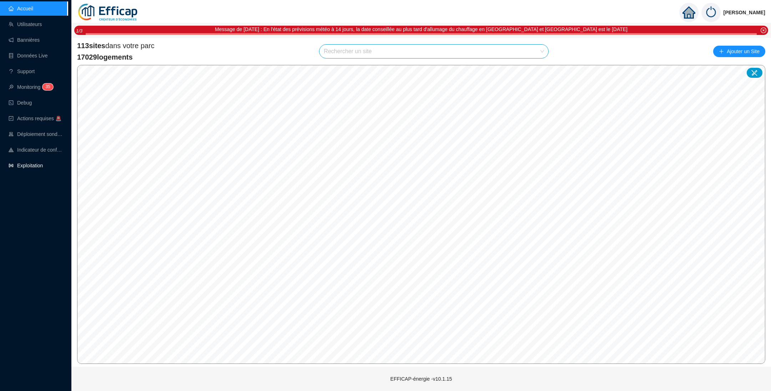
click at [41, 164] on link "Exploitation" at bounding box center [26, 166] width 34 height 6
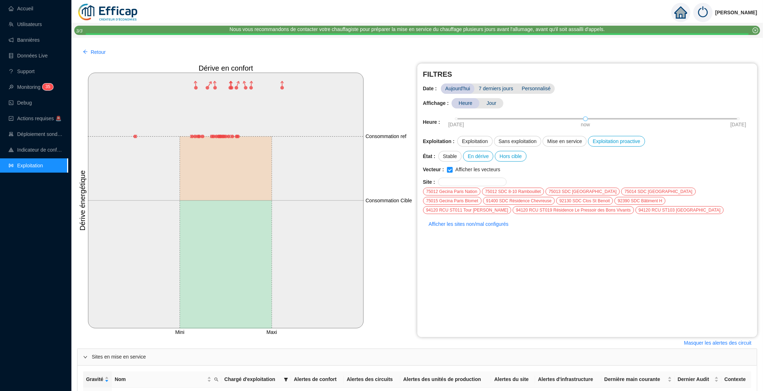
click at [483, 200] on div "91400 SDC Résidence Chevreuse" at bounding box center [519, 201] width 72 height 8
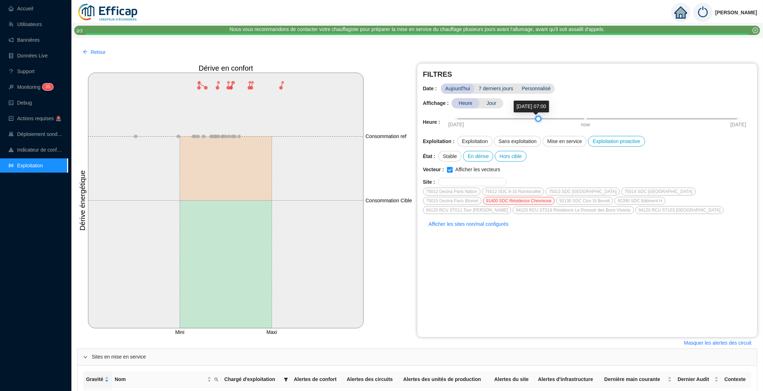
drag, startPoint x: 583, startPoint y: 120, endPoint x: 536, endPoint y: 115, distance: 47.4
click at [536, 115] on div "09-10-2025 now 10-10-2025" at bounding box center [597, 122] width 309 height 19
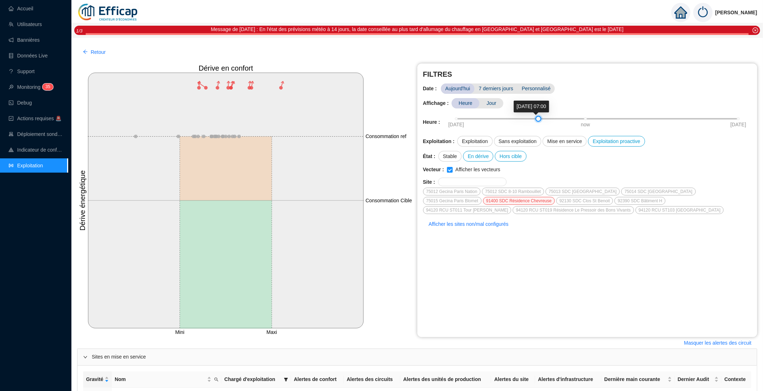
drag, startPoint x: 537, startPoint y: 117, endPoint x: 536, endPoint y: 127, distance: 10.5
click at [536, 127] on div "09-10-2025 now 10-10-2025" at bounding box center [597, 122] width 309 height 19
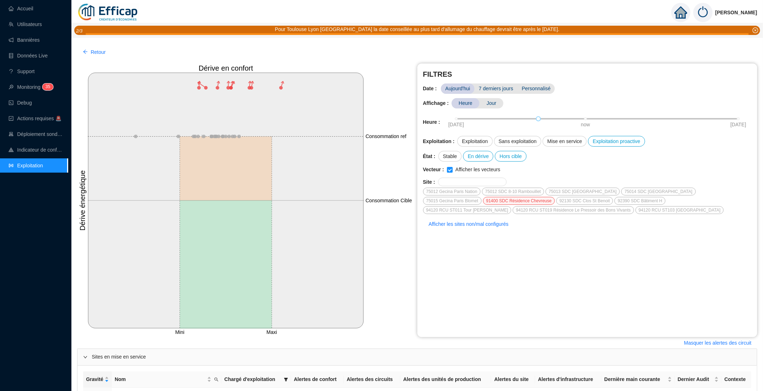
click at [493, 82] on div "FILTRES Date : Aujourd'hui 7 derniers jours Personnalisé Affichage : Heure Jour…" at bounding box center [587, 201] width 340 height 274
click at [495, 88] on span "7 derniers jours" at bounding box center [496, 89] width 43 height 10
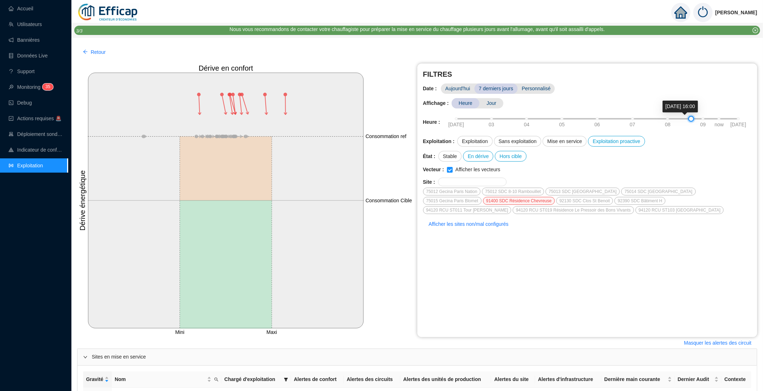
drag, startPoint x: 705, startPoint y: 117, endPoint x: 682, endPoint y: 113, distance: 22.6
click at [682, 113] on div "02-10-2025 03 04 05 06 07 08 09 now 10-10-2025" at bounding box center [597, 122] width 309 height 19
click at [470, 223] on span "Afficher les sites non/mal configurés" at bounding box center [469, 224] width 80 height 7
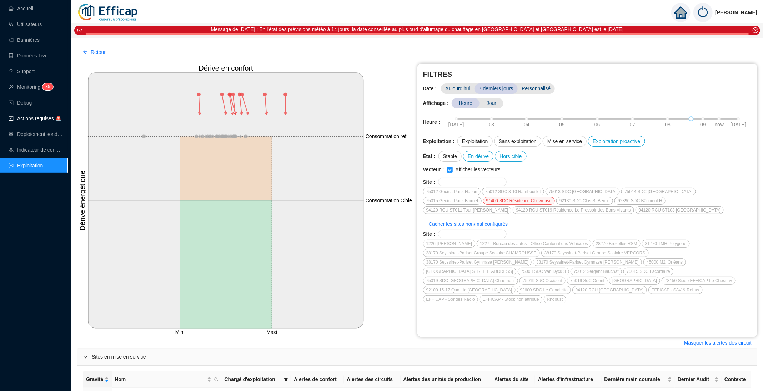
click at [34, 117] on span "Actions requises 🚨" at bounding box center [39, 119] width 44 height 6
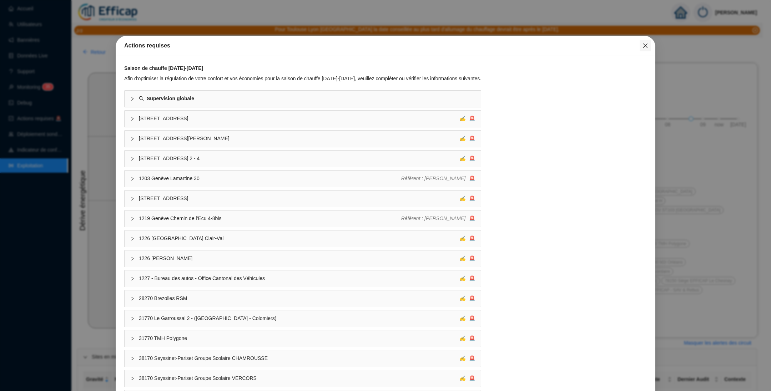
click at [643, 46] on icon "close" at bounding box center [646, 46] width 6 height 6
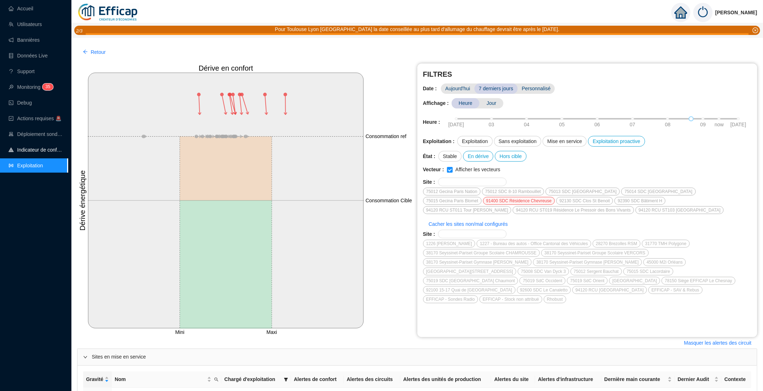
click at [37, 148] on link "Indicateur de confort" at bounding box center [36, 150] width 54 height 6
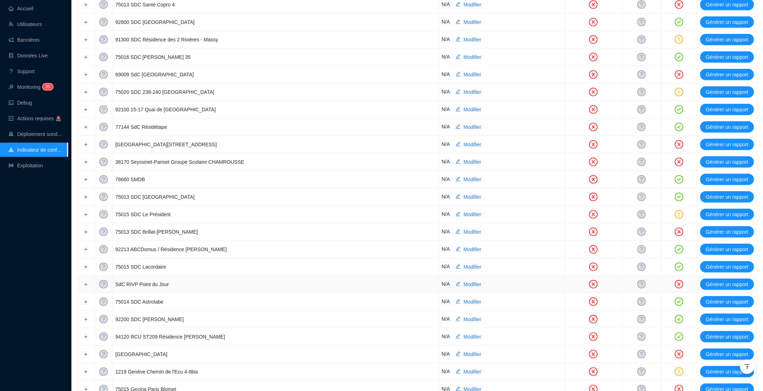
scroll to position [321, 0]
